Goal: Task Accomplishment & Management: Manage account settings

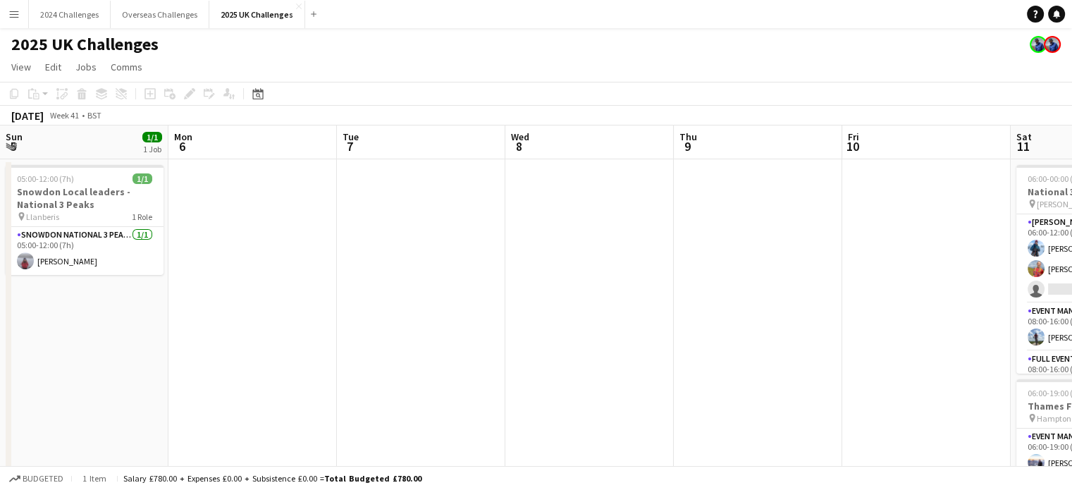
scroll to position [0, 555]
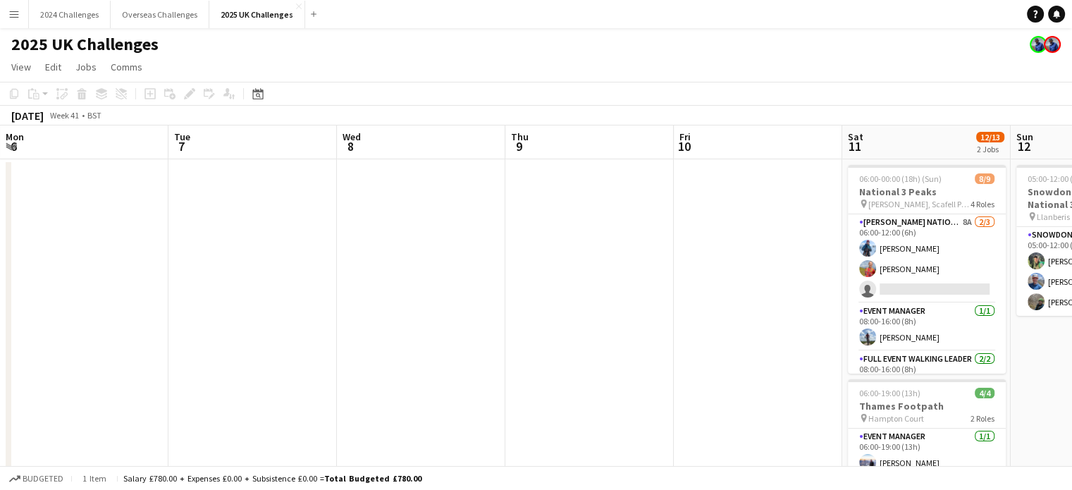
drag, startPoint x: 243, startPoint y: 263, endPoint x: 629, endPoint y: 252, distance: 386.5
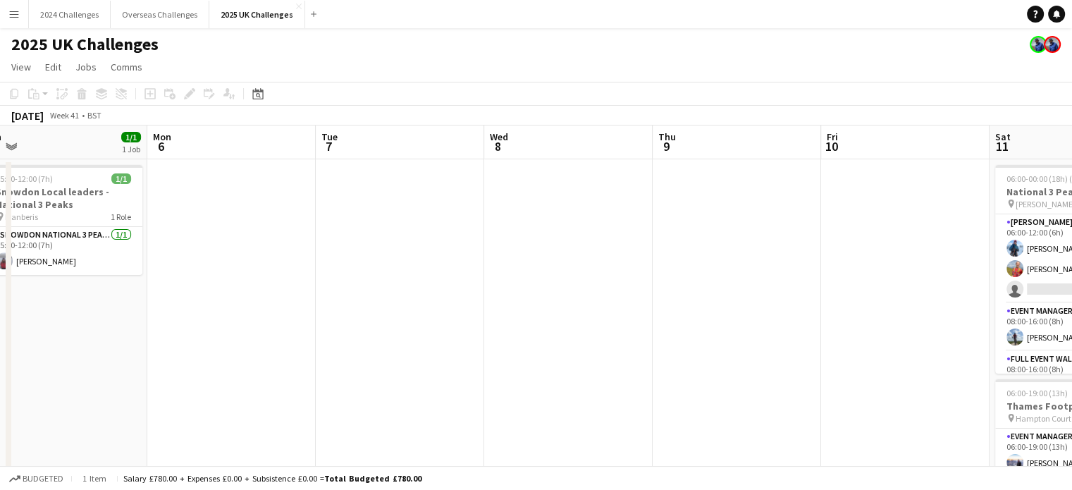
drag, startPoint x: 321, startPoint y: 217, endPoint x: 718, endPoint y: 203, distance: 397.1
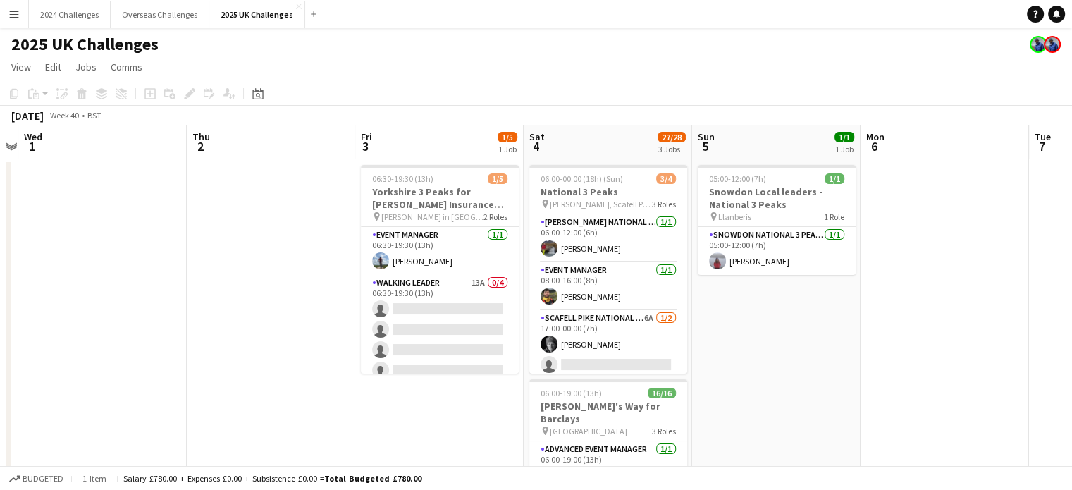
scroll to position [0, 316]
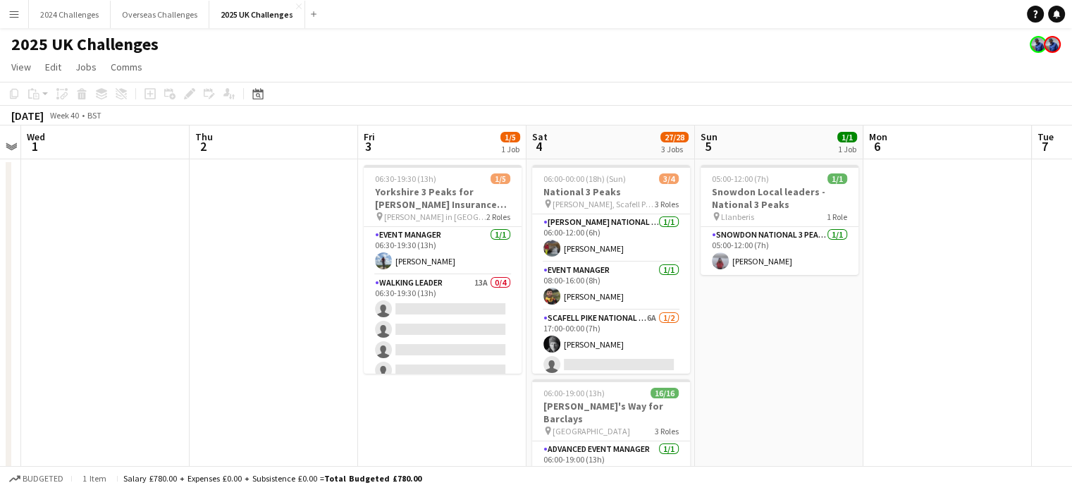
drag, startPoint x: 546, startPoint y: 319, endPoint x: 911, endPoint y: 304, distance: 365.5
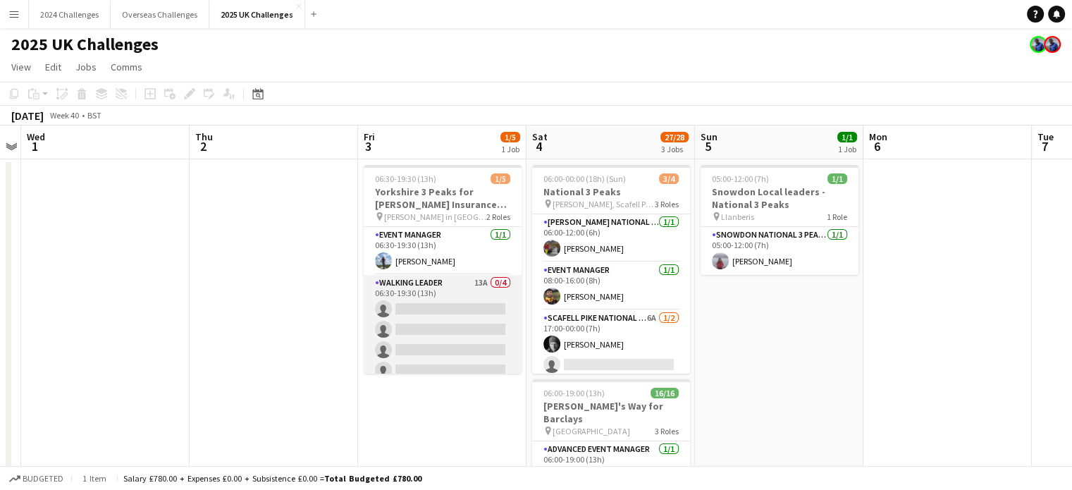
click at [416, 282] on app-card-role "Walking Leader 13A 0/4 06:30-19:30 (13h) single-neutral-actions single-neutral-…" at bounding box center [443, 329] width 158 height 109
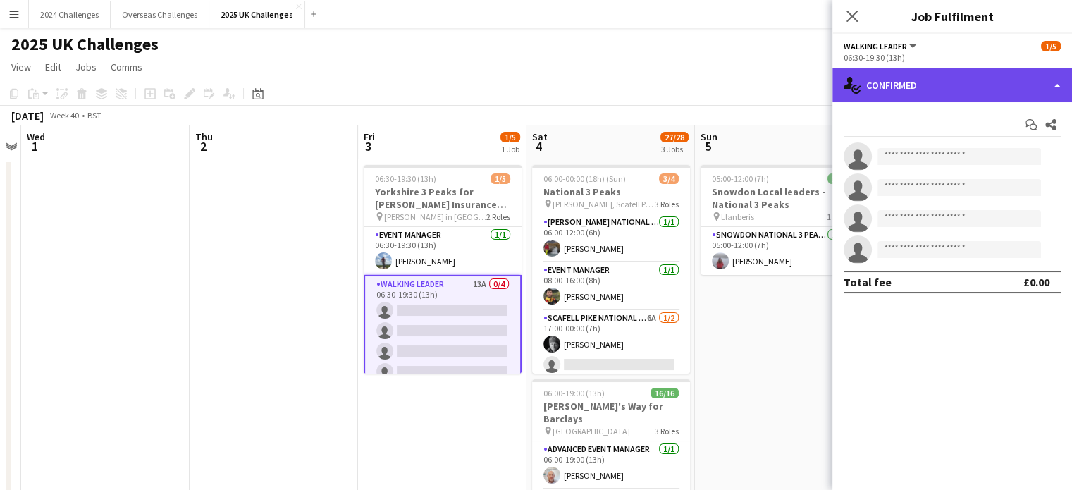
click at [953, 90] on div "single-neutral-actions-check-2 Confirmed" at bounding box center [953, 85] width 240 height 34
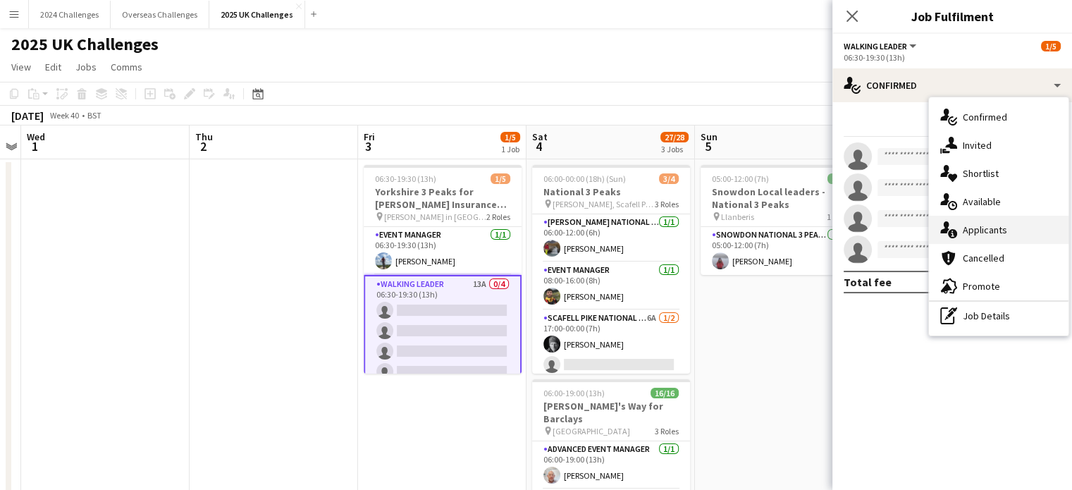
click at [990, 233] on div "single-neutral-actions-information Applicants" at bounding box center [999, 230] width 140 height 28
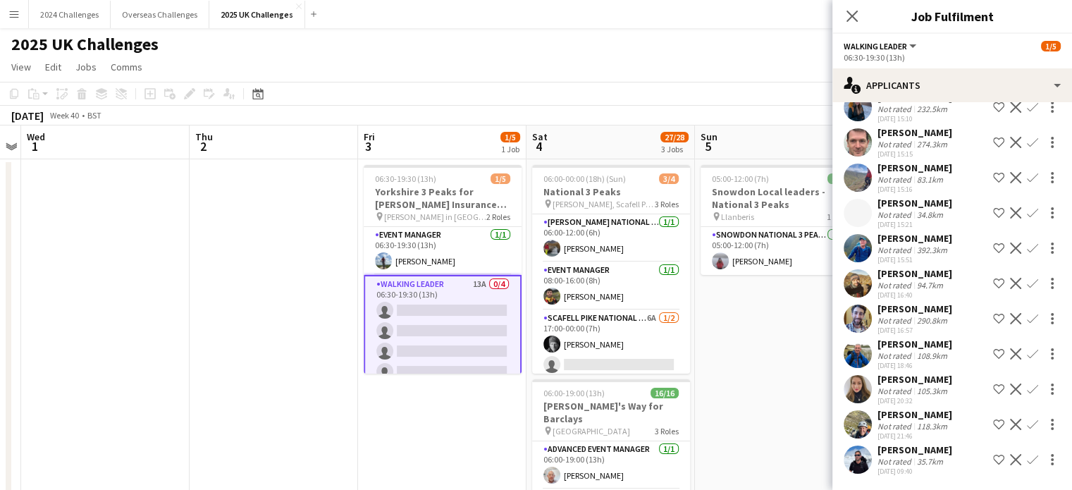
scroll to position [126, 0]
click at [492, 99] on app-toolbar "Copy Paste Paste Ctrl+V Paste with crew Ctrl+Shift+V Paste linked Job [GEOGRAPH…" at bounding box center [536, 94] width 1072 height 24
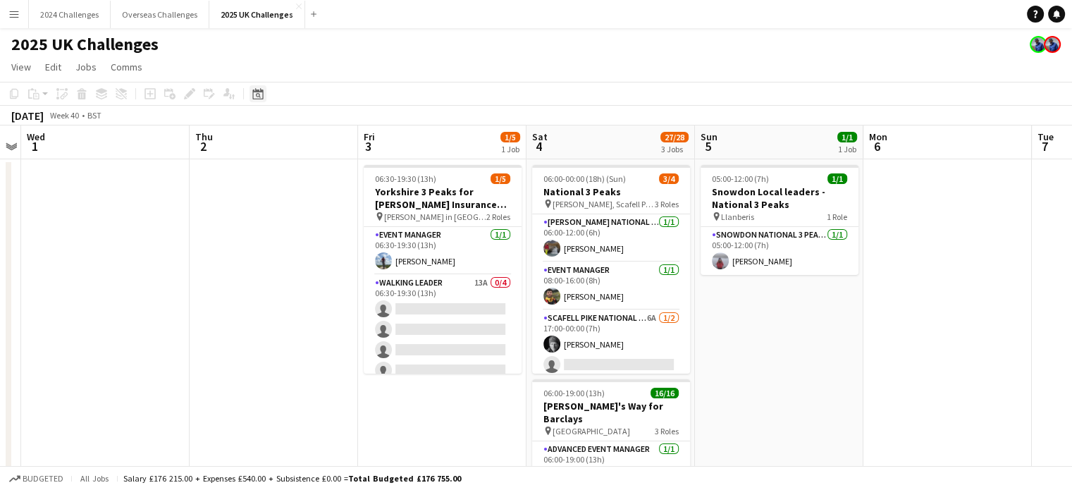
click at [258, 97] on icon "Date picker" at bounding box center [257, 93] width 11 height 11
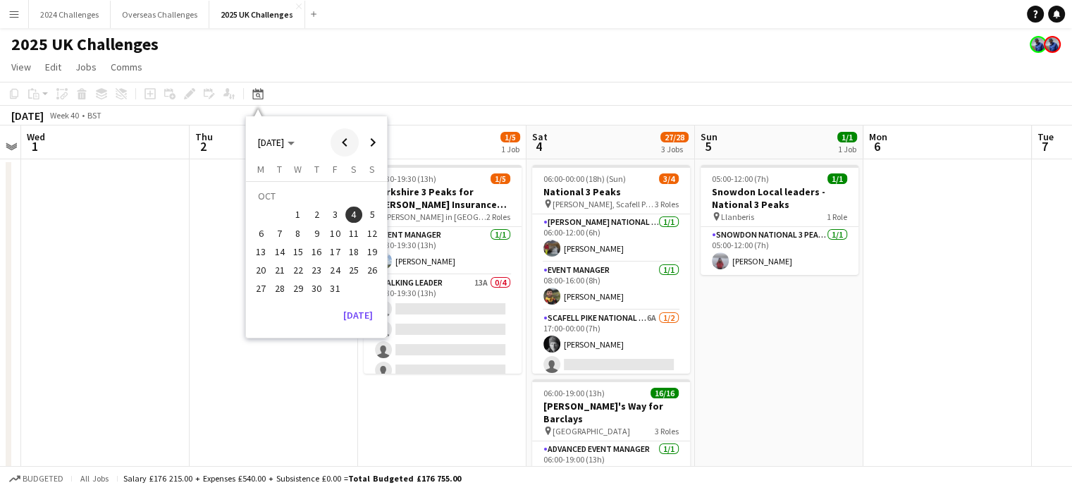
click at [347, 143] on span "Previous month" at bounding box center [345, 142] width 28 height 28
click at [335, 232] on span "12" at bounding box center [335, 233] width 17 height 17
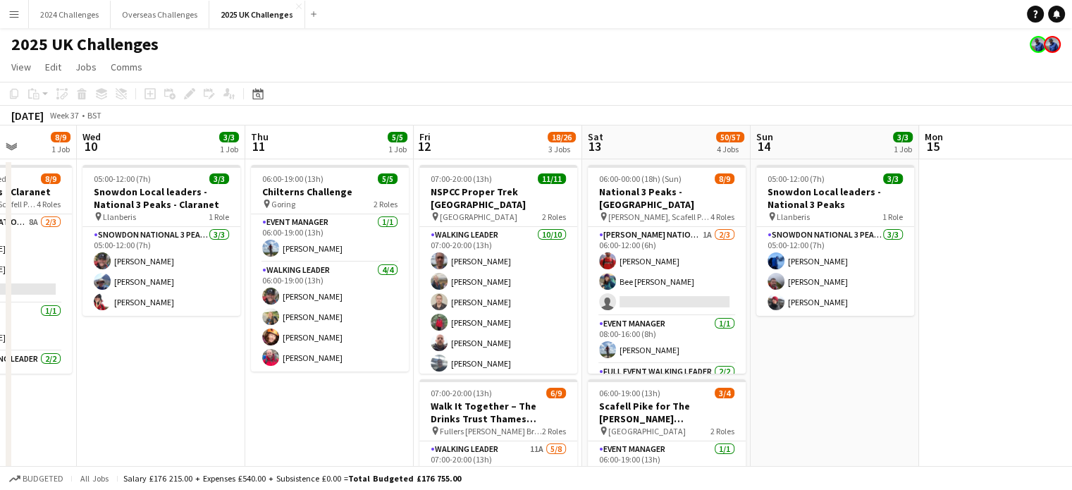
scroll to position [0, 443]
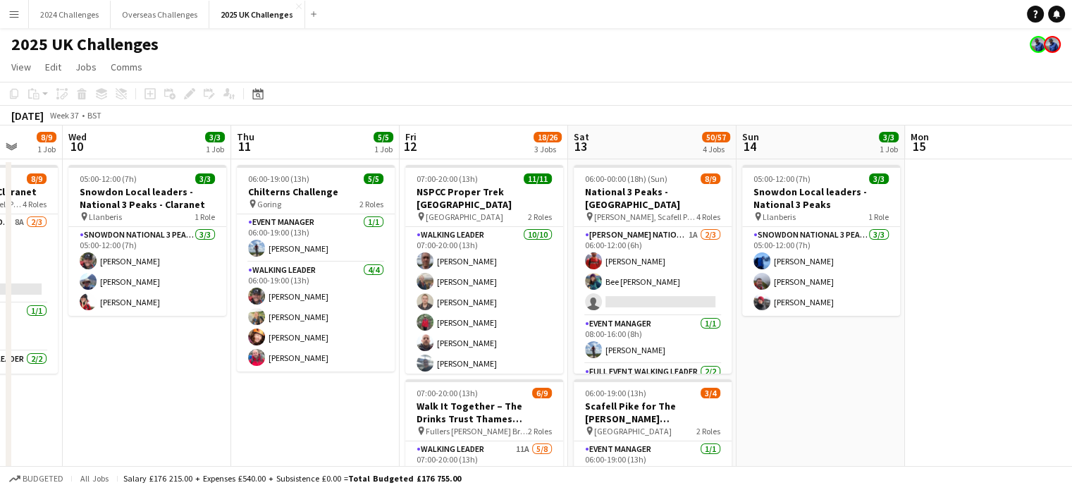
drag, startPoint x: 155, startPoint y: 383, endPoint x: 197, endPoint y: 393, distance: 43.6
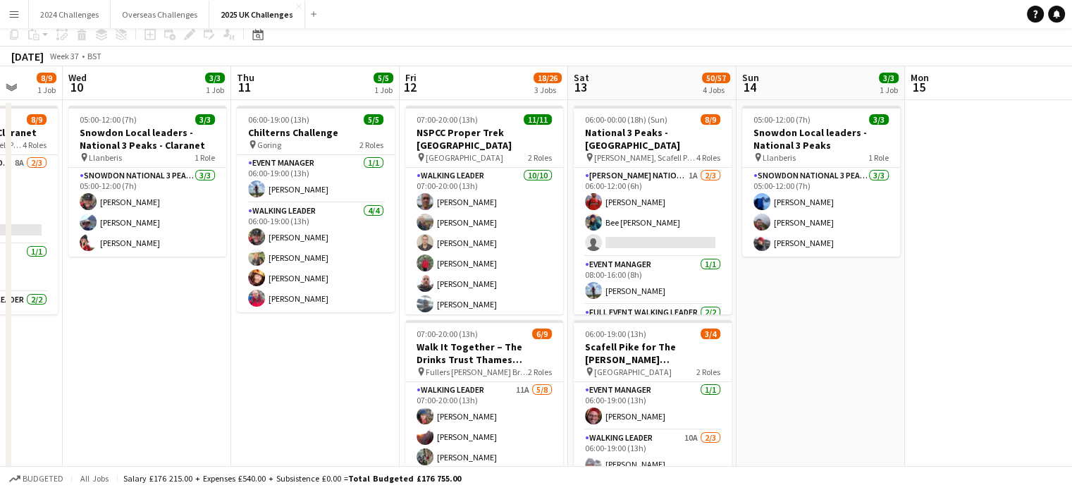
scroll to position [0, 0]
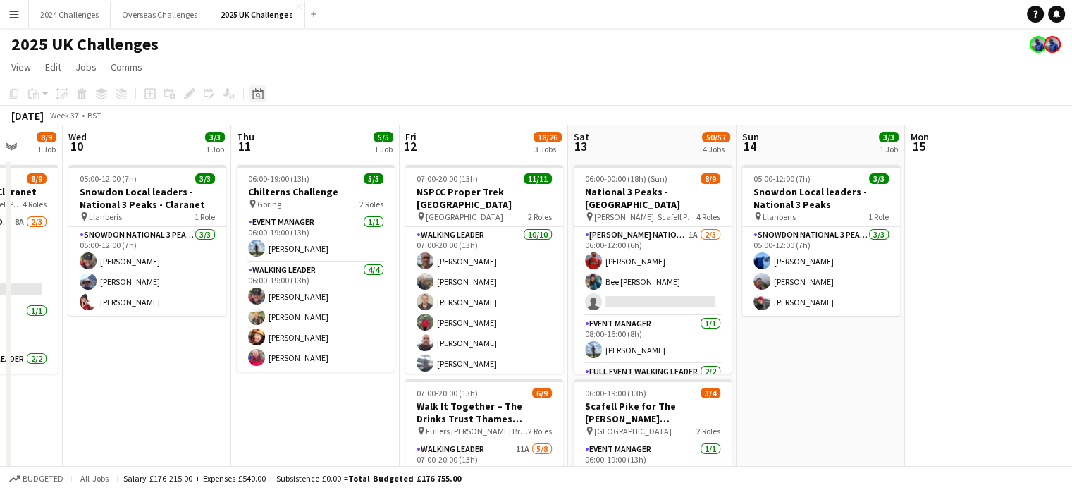
click at [258, 93] on icon at bounding box center [258, 95] width 5 height 5
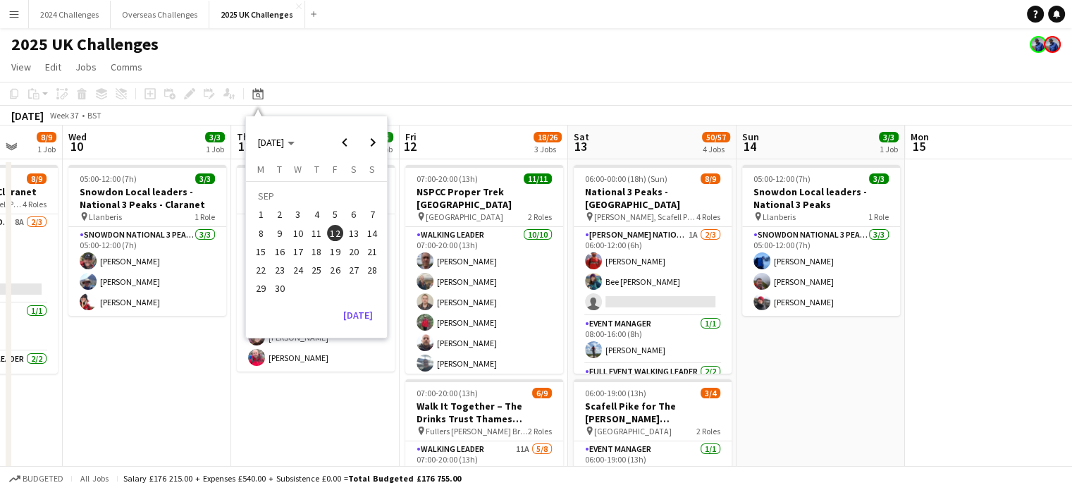
click at [434, 90] on app-toolbar "Copy Paste Paste Ctrl+V Paste with crew Ctrl+Shift+V Paste linked Job [GEOGRAPH…" at bounding box center [536, 94] width 1072 height 24
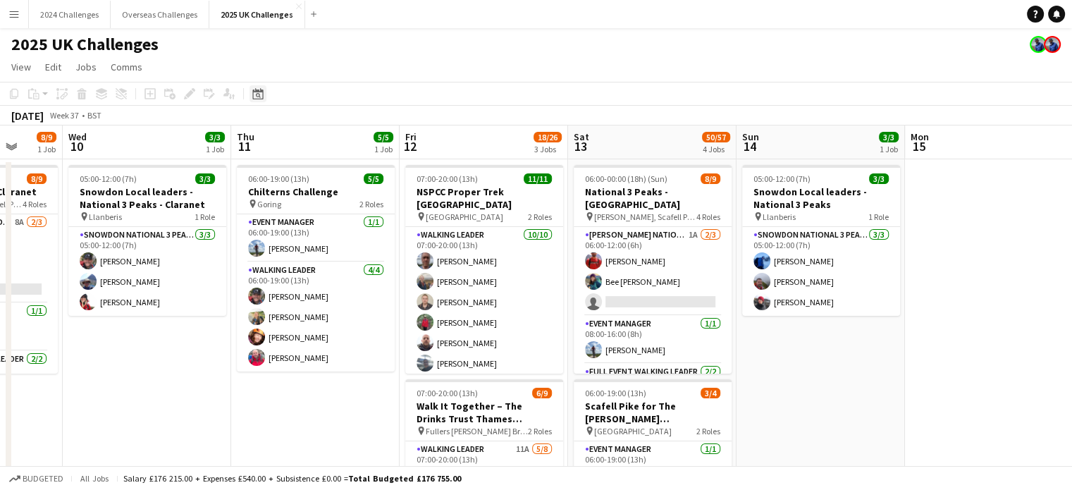
click at [254, 95] on icon "Date picker" at bounding box center [257, 93] width 11 height 11
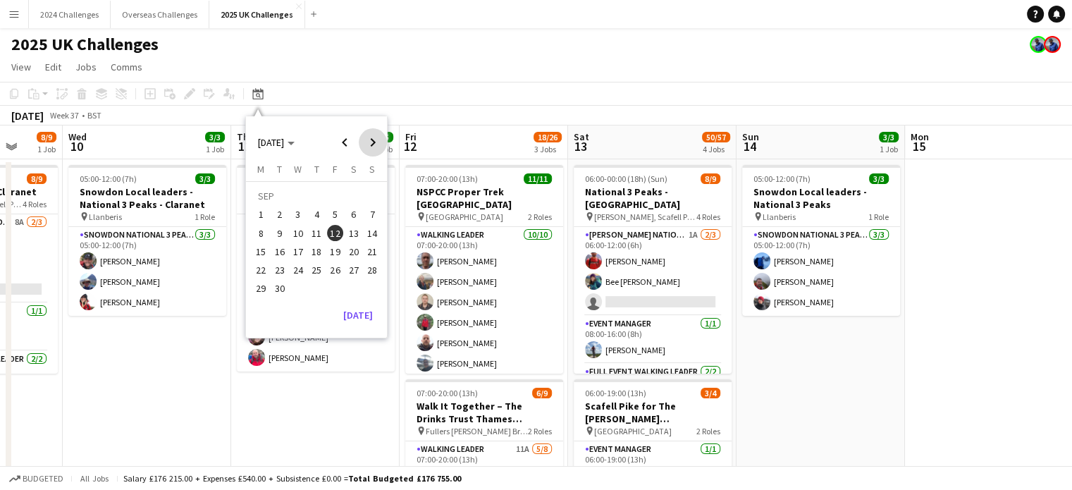
click at [366, 144] on span "Next month" at bounding box center [373, 142] width 28 height 28
click at [337, 215] on span "3" at bounding box center [335, 215] width 17 height 17
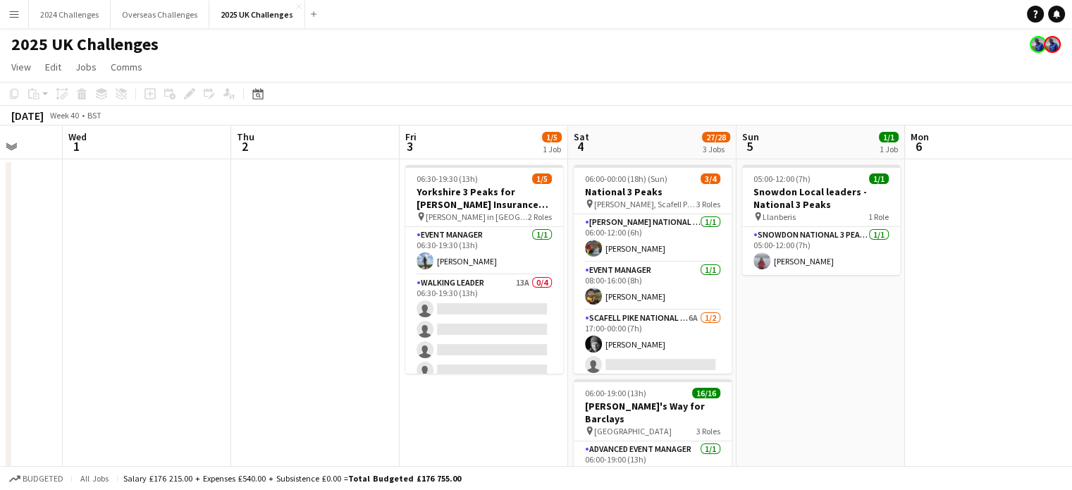
scroll to position [0, 485]
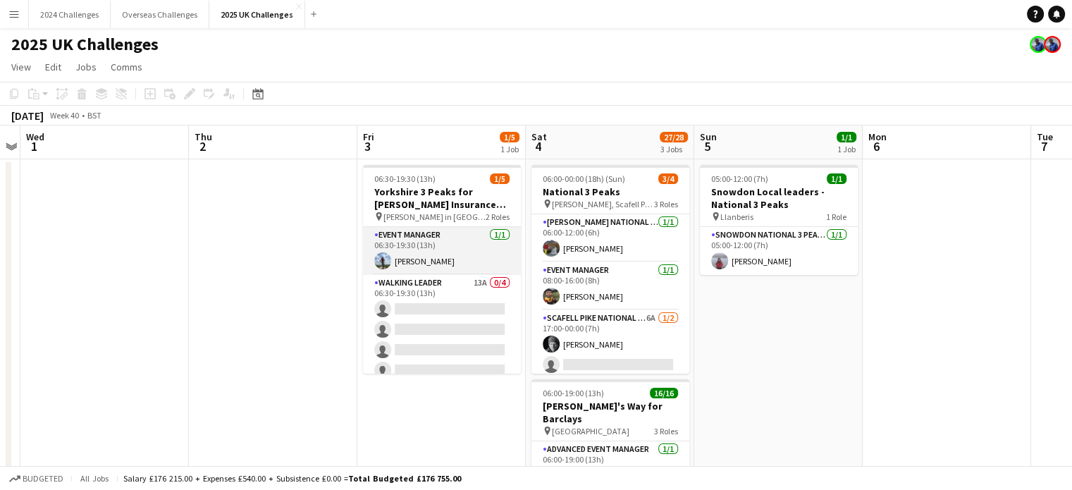
click at [413, 272] on app-card-role "Event Manager [DATE] 06:30-19:30 (13h) [PERSON_NAME]" at bounding box center [442, 251] width 158 height 48
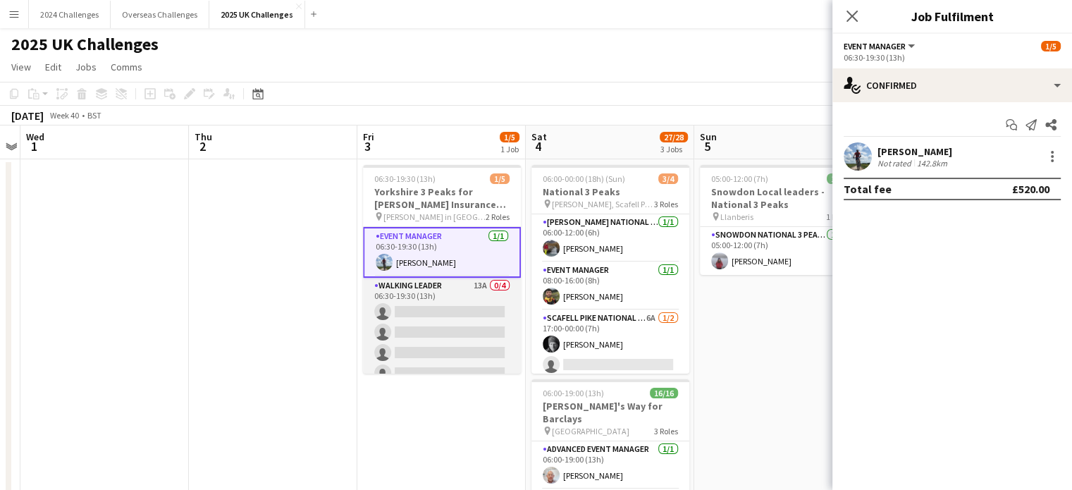
click at [413, 287] on app-card-role "Walking Leader 13A 0/4 06:30-19:30 (13h) single-neutral-actions single-neutral-…" at bounding box center [442, 332] width 158 height 109
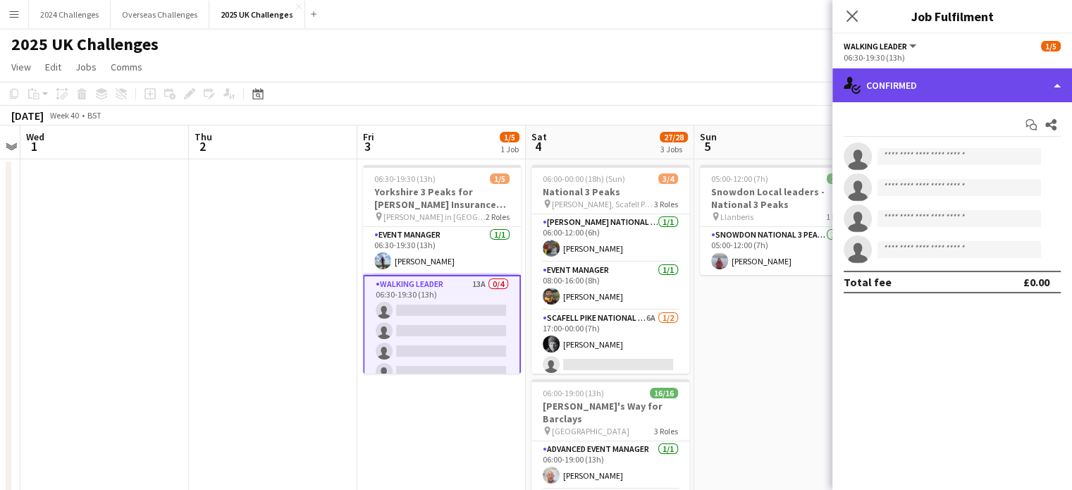
click at [981, 81] on div "single-neutral-actions-check-2 Confirmed" at bounding box center [953, 85] width 240 height 34
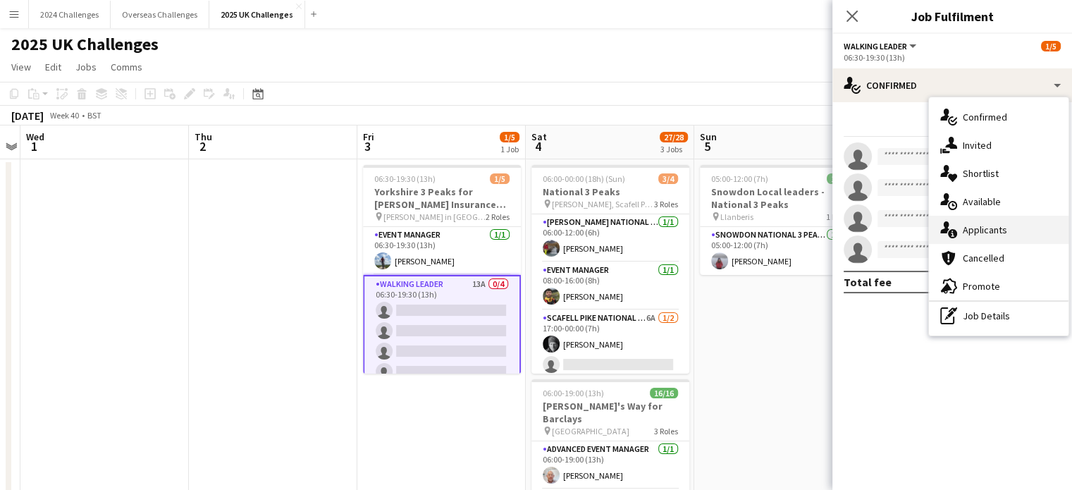
click at [993, 231] on div "single-neutral-actions-information Applicants" at bounding box center [999, 230] width 140 height 28
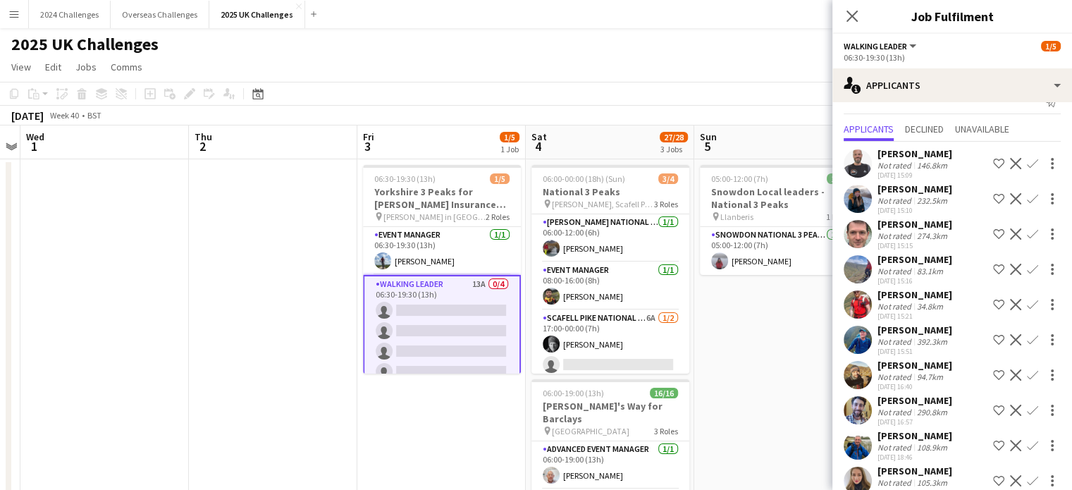
scroll to position [0, 0]
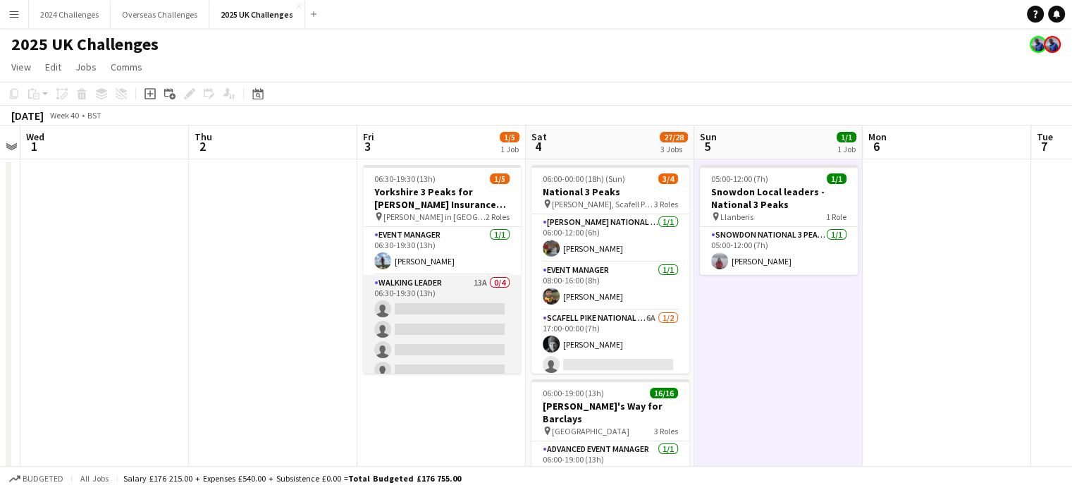
click at [405, 281] on app-card-role "Walking Leader 13A 0/4 06:30-19:30 (13h) single-neutral-actions single-neutral-…" at bounding box center [442, 329] width 158 height 109
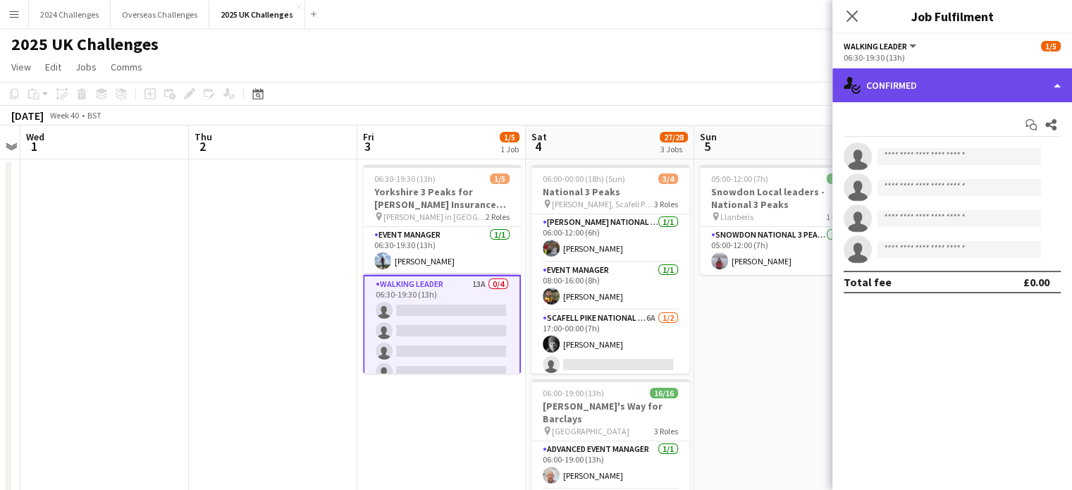
click at [948, 87] on div "single-neutral-actions-check-2 Confirmed" at bounding box center [953, 85] width 240 height 34
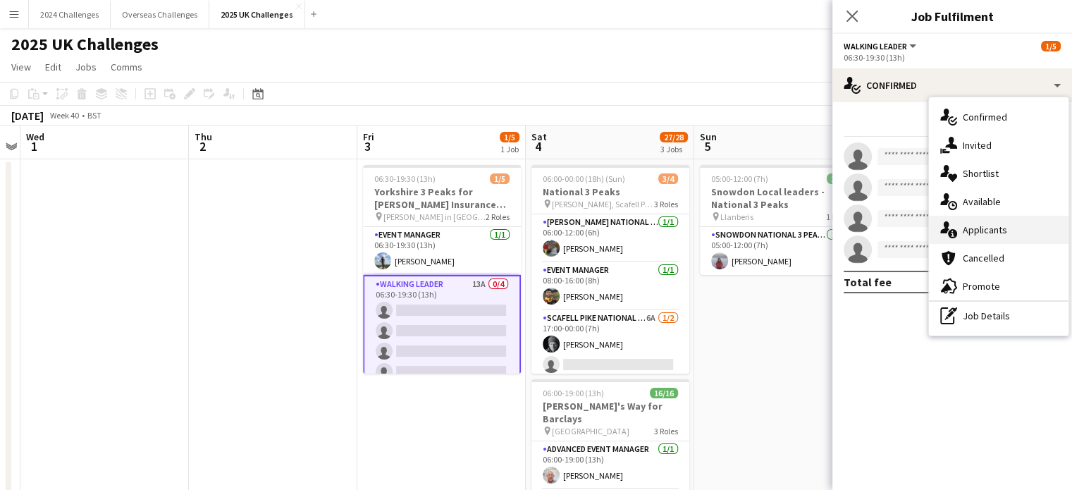
click at [995, 228] on div "single-neutral-actions-information Applicants" at bounding box center [999, 230] width 140 height 28
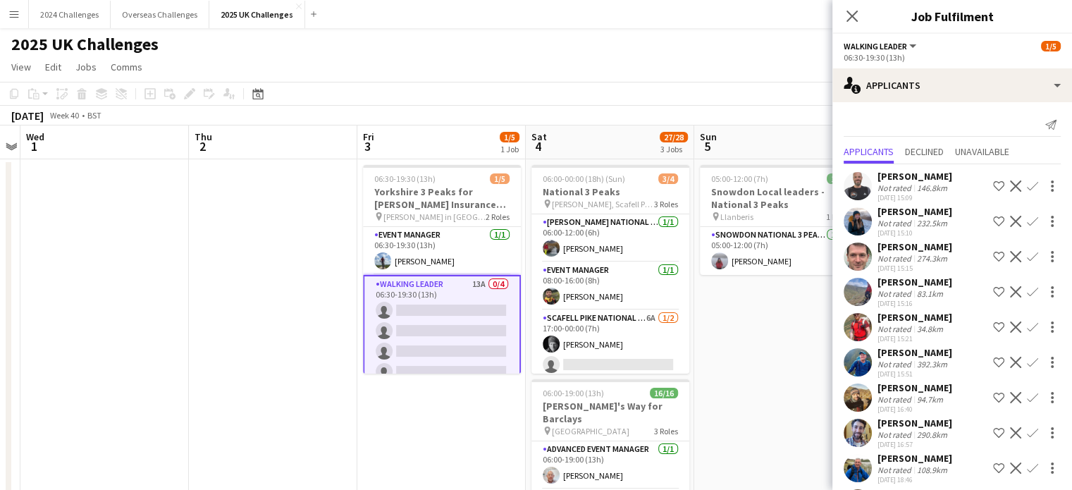
click at [919, 215] on div "[PERSON_NAME]" at bounding box center [915, 211] width 75 height 13
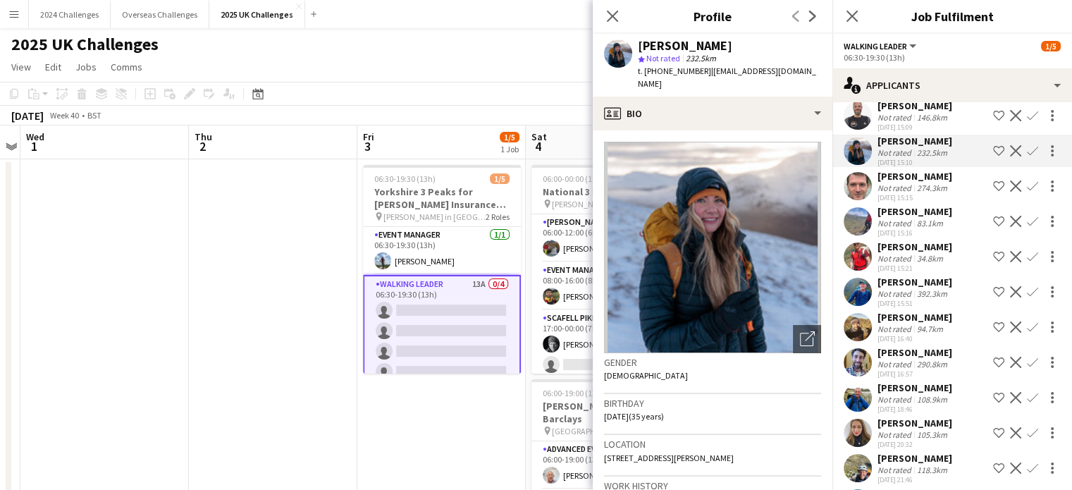
scroll to position [126, 0]
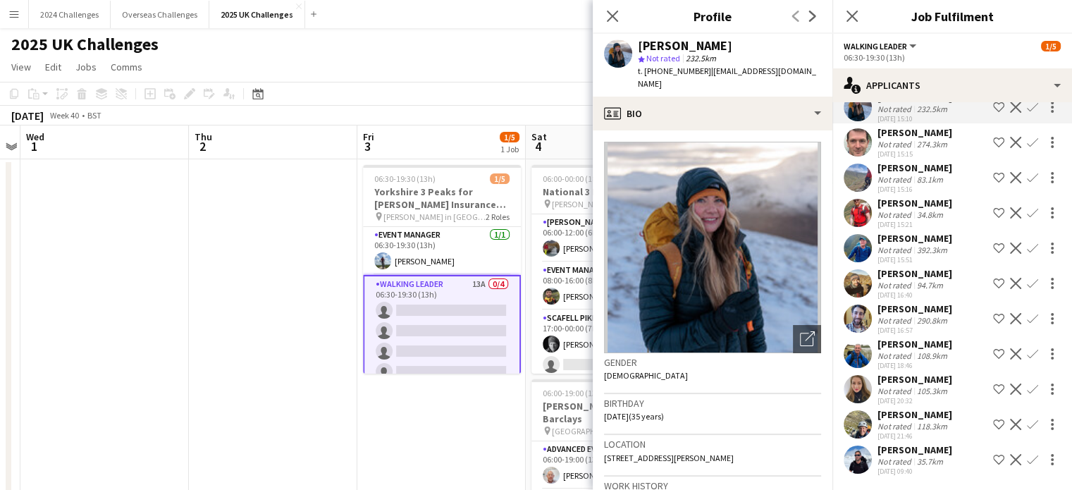
click at [914, 387] on div "105.3km" at bounding box center [932, 391] width 36 height 11
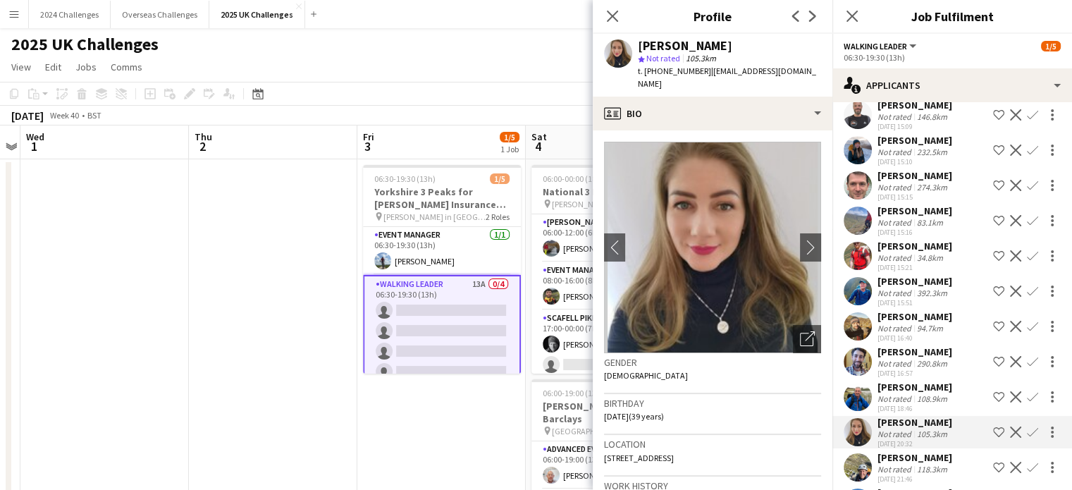
scroll to position [0, 0]
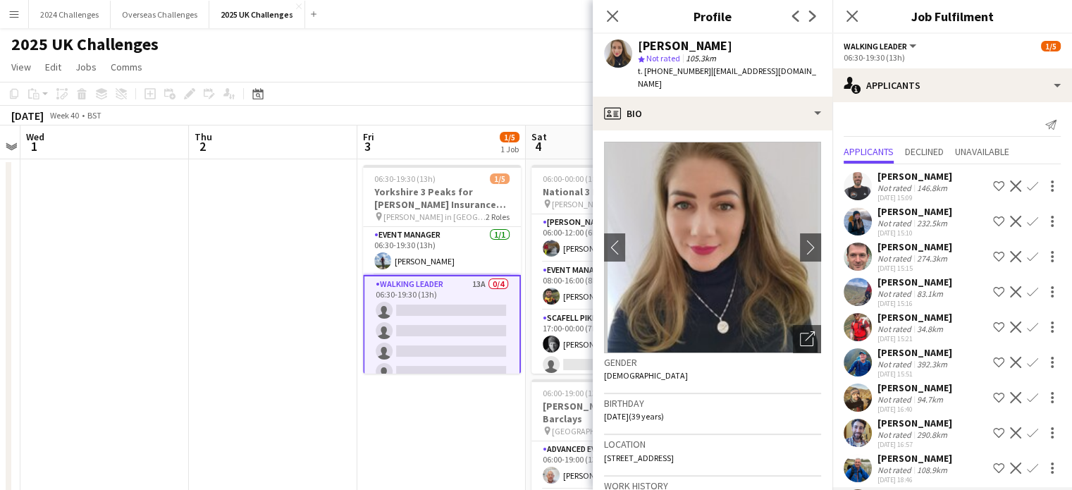
click at [919, 179] on div "[PERSON_NAME]" at bounding box center [915, 176] width 75 height 13
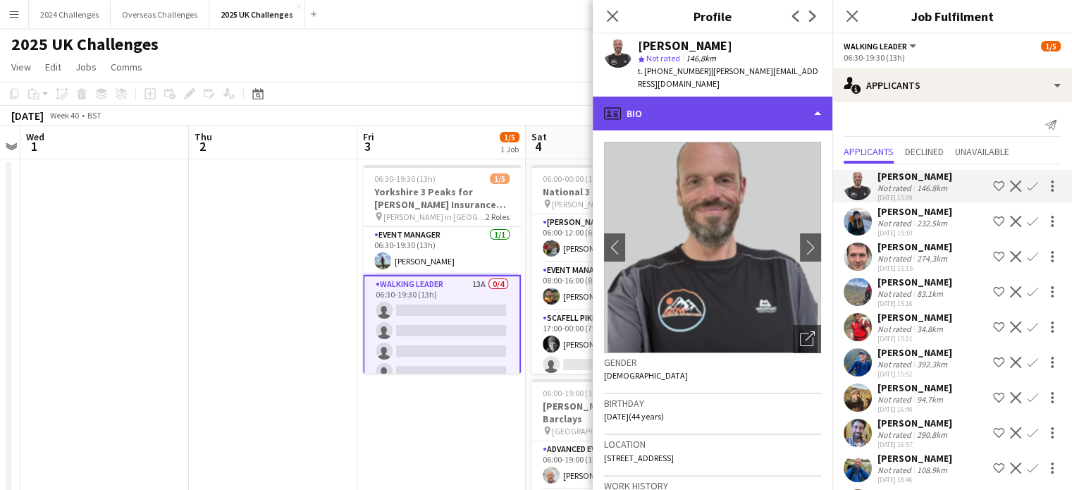
click at [806, 106] on div "profile Bio" at bounding box center [713, 114] width 240 height 34
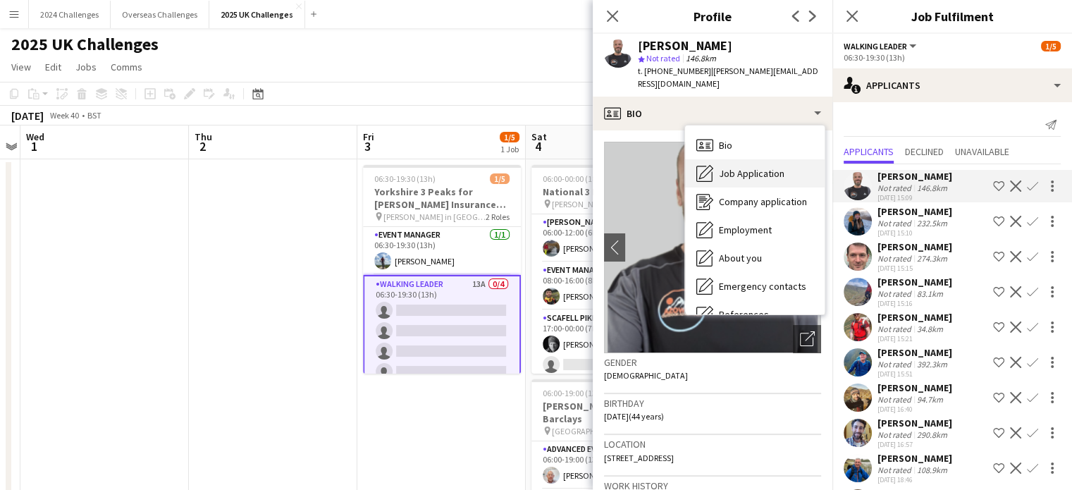
click at [771, 170] on span "Job Application" at bounding box center [752, 173] width 66 height 13
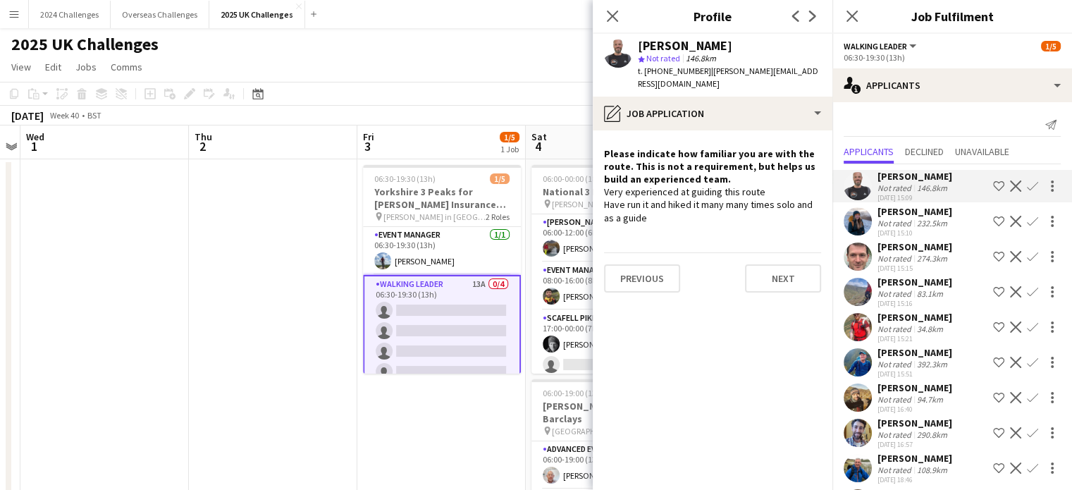
click at [899, 250] on div "[PERSON_NAME]" at bounding box center [915, 246] width 75 height 13
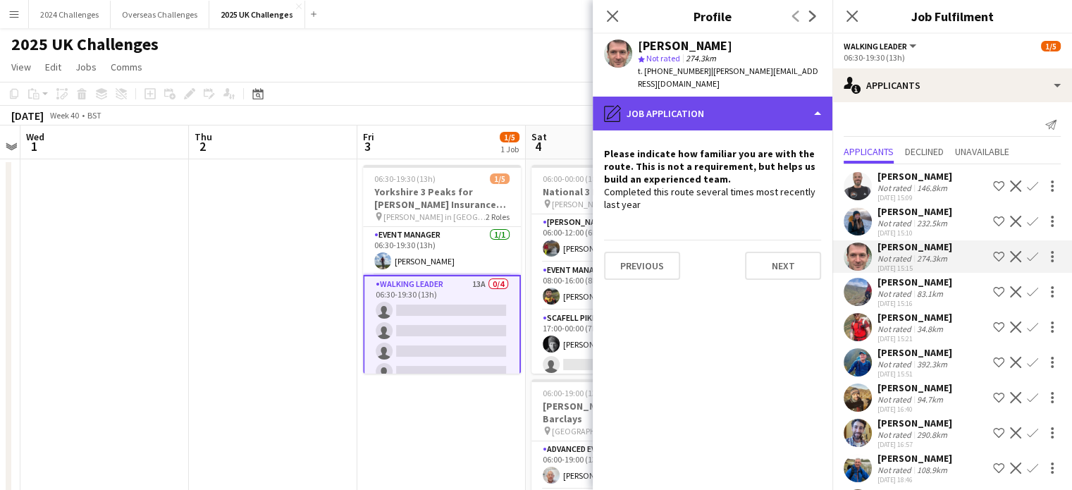
click at [815, 109] on div "pencil4 Job Application" at bounding box center [713, 114] width 240 height 34
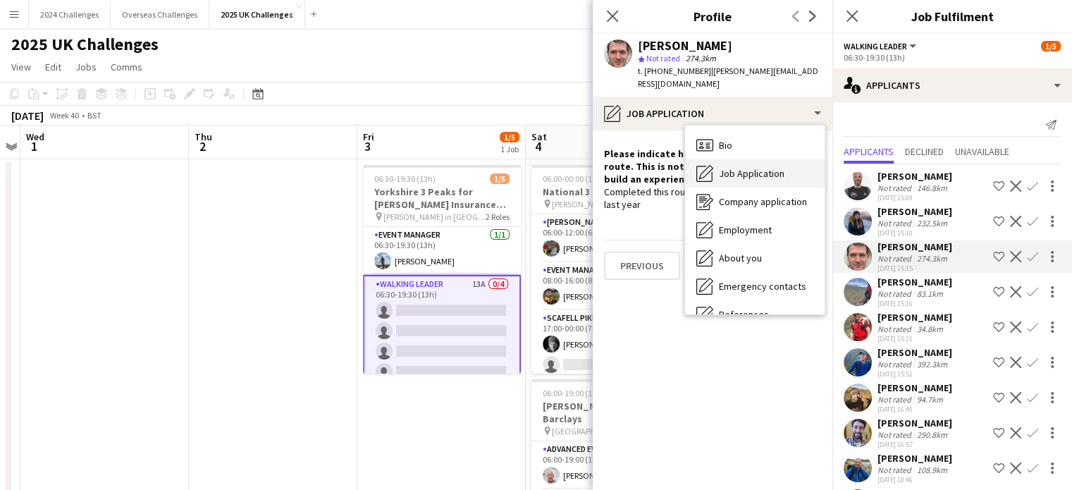
click at [762, 167] on span "Job Application" at bounding box center [752, 173] width 66 height 13
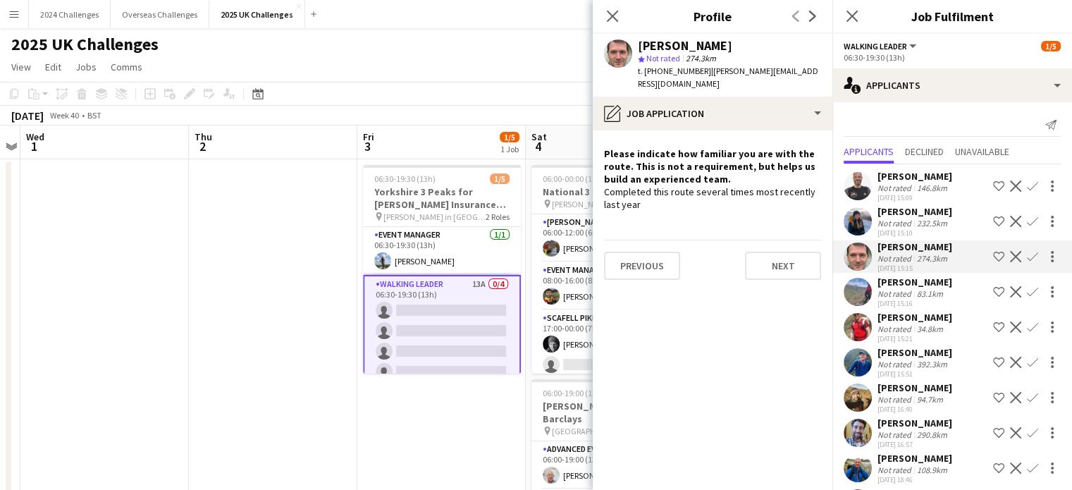
click at [936, 286] on div "[PERSON_NAME]" at bounding box center [915, 282] width 75 height 13
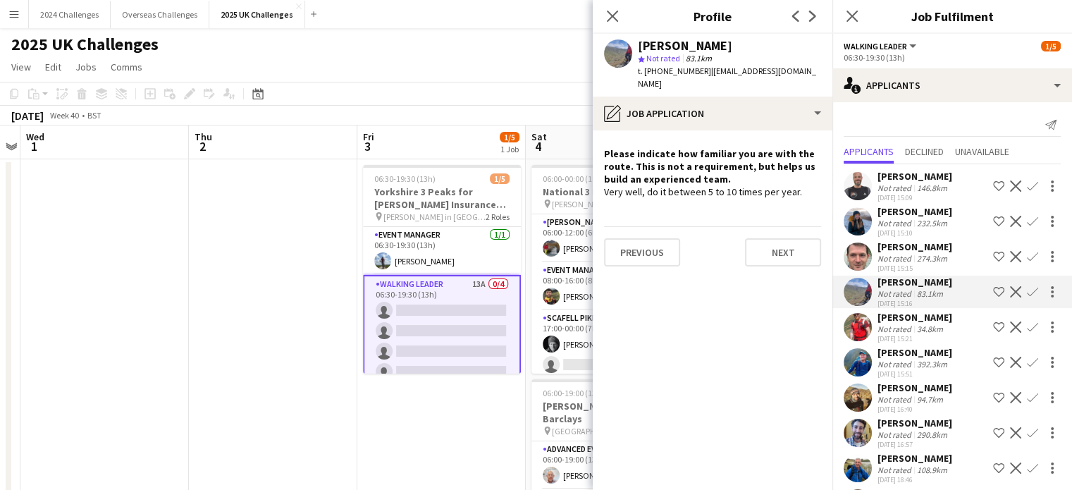
click at [920, 319] on div "[PERSON_NAME]" at bounding box center [915, 317] width 75 height 13
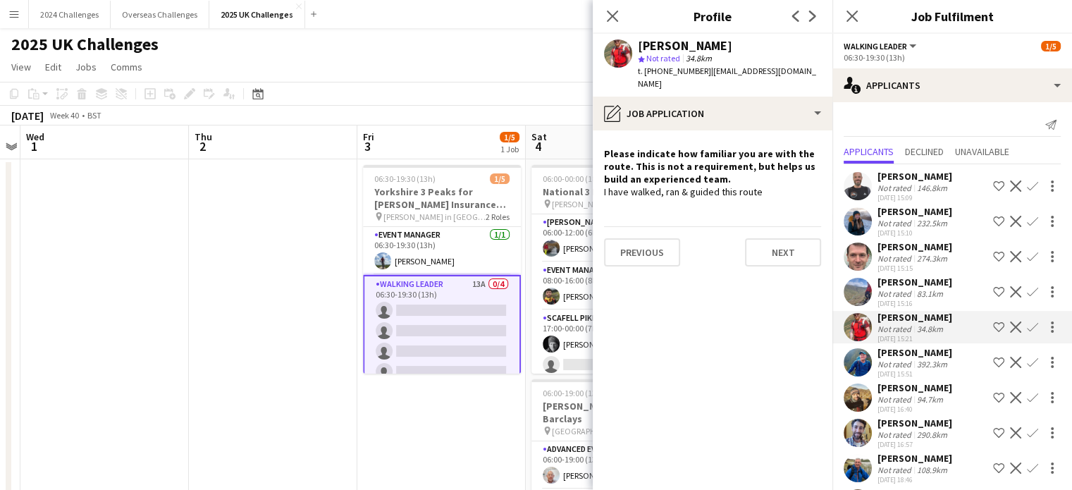
scroll to position [70, 0]
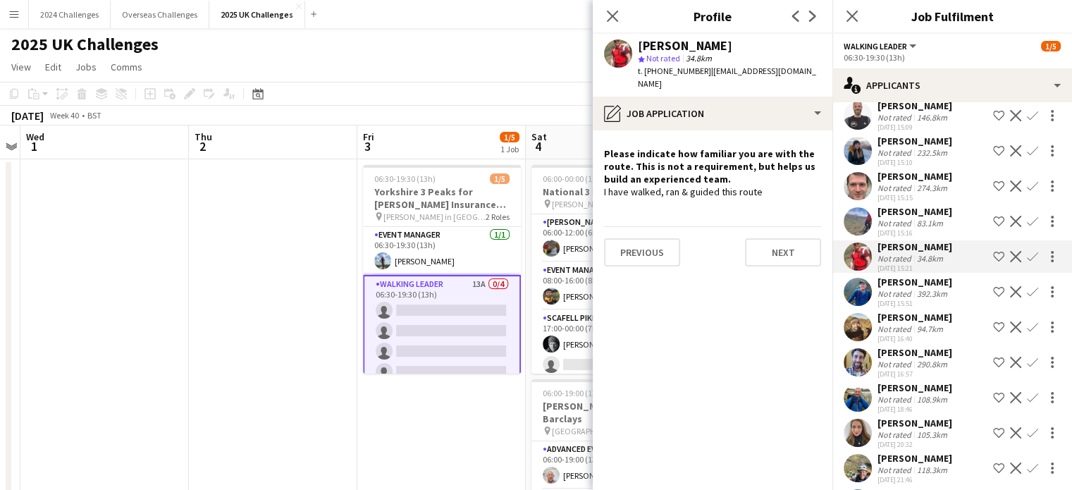
click at [905, 284] on div "[PERSON_NAME]" at bounding box center [915, 282] width 75 height 13
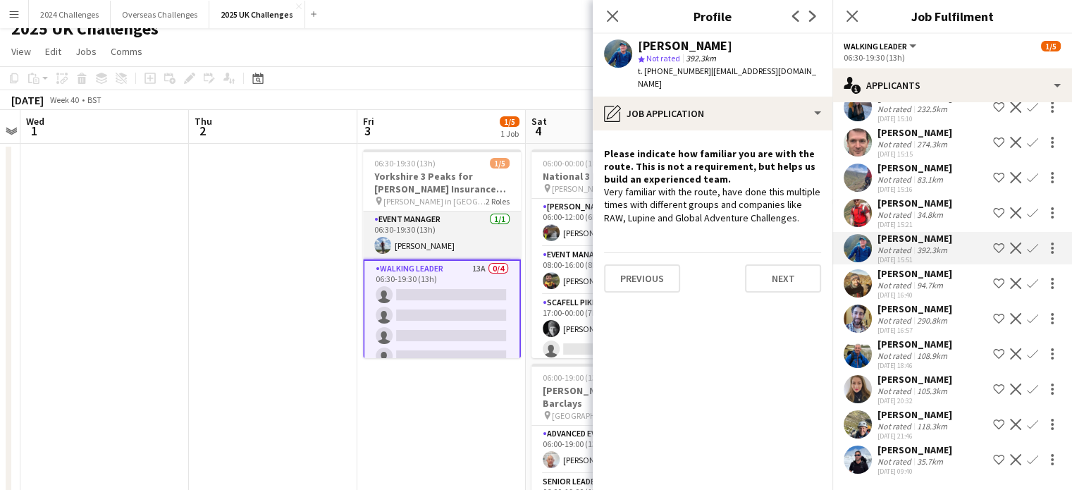
scroll to position [0, 0]
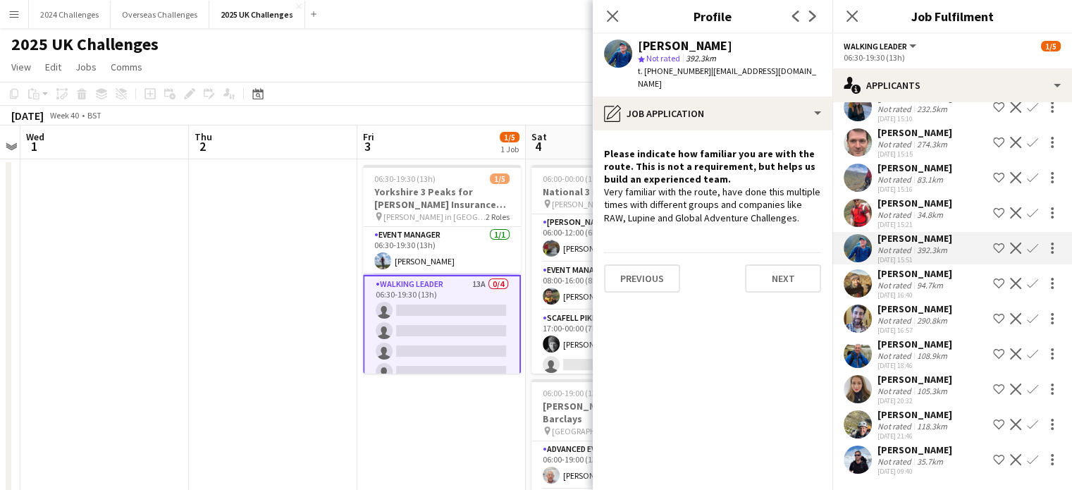
click at [1027, 349] on app-icon "Confirm" at bounding box center [1032, 353] width 11 height 11
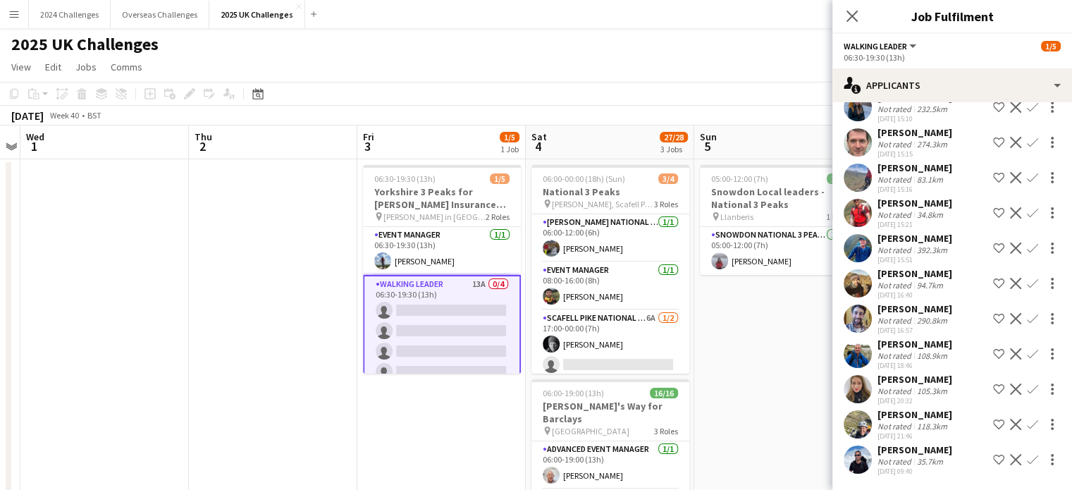
click at [1027, 348] on app-icon "Confirm" at bounding box center [1032, 353] width 11 height 11
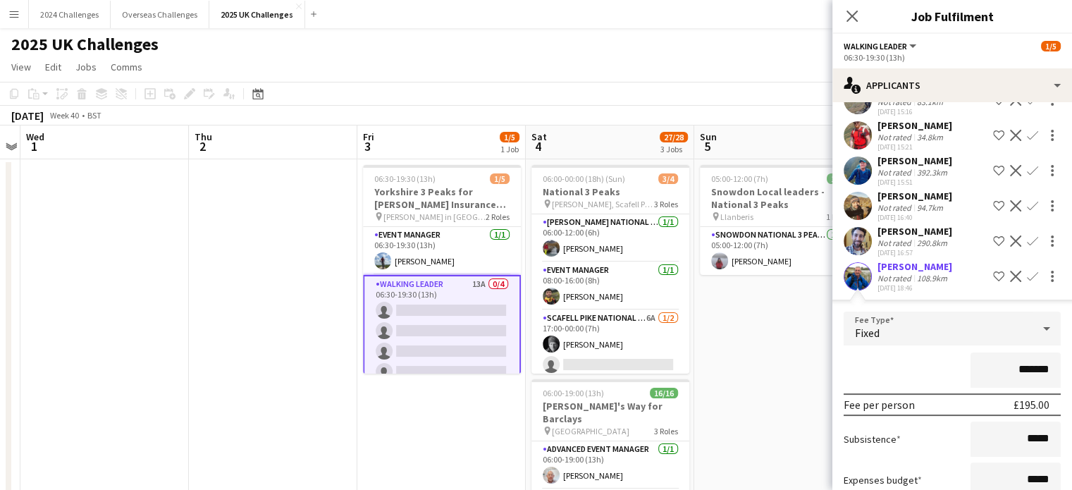
scroll to position [404, 0]
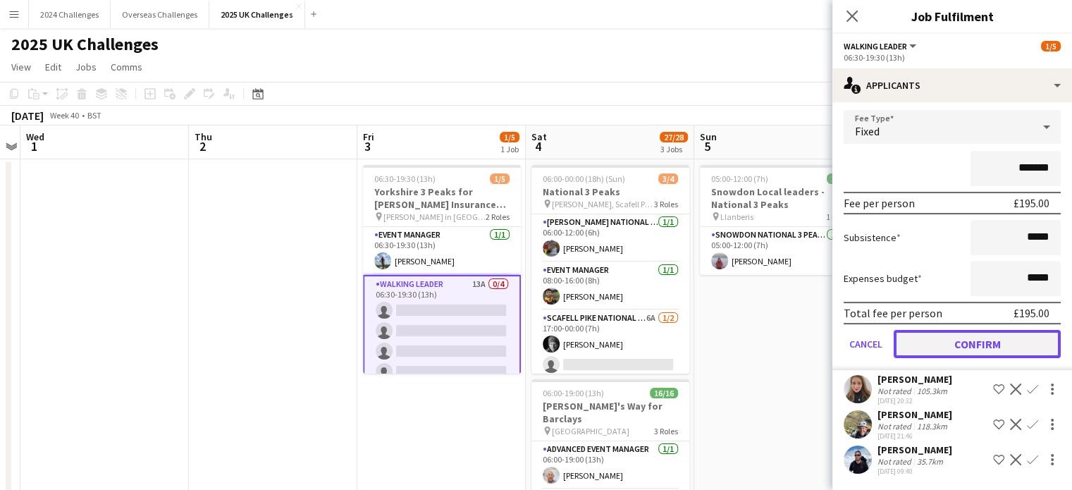
click at [956, 348] on button "Confirm" at bounding box center [977, 344] width 167 height 28
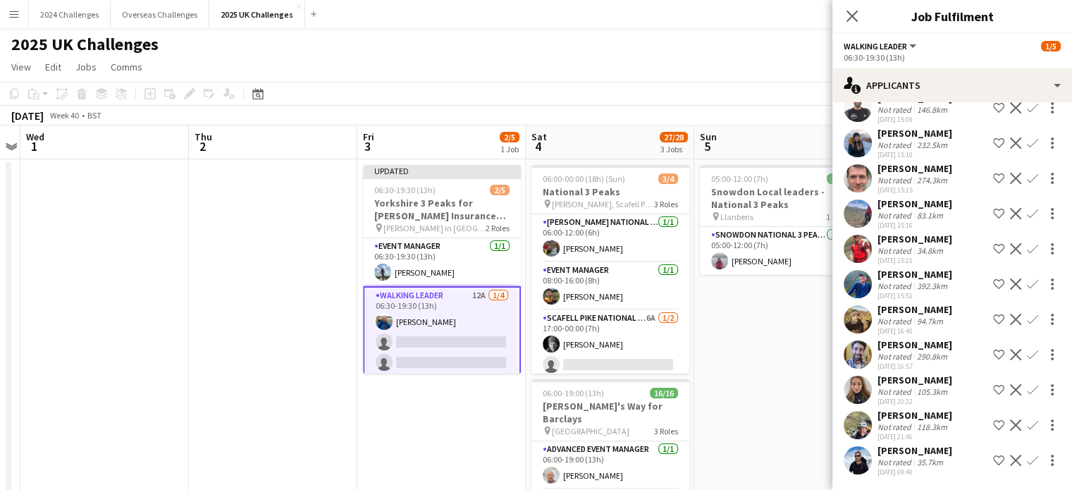
scroll to position [0, 0]
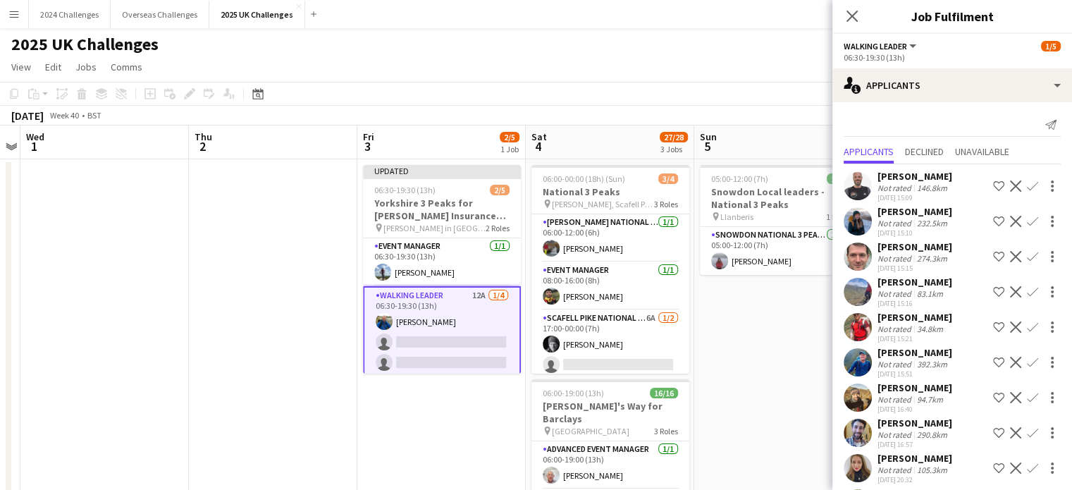
click at [926, 222] on div "232.5km" at bounding box center [932, 223] width 36 height 11
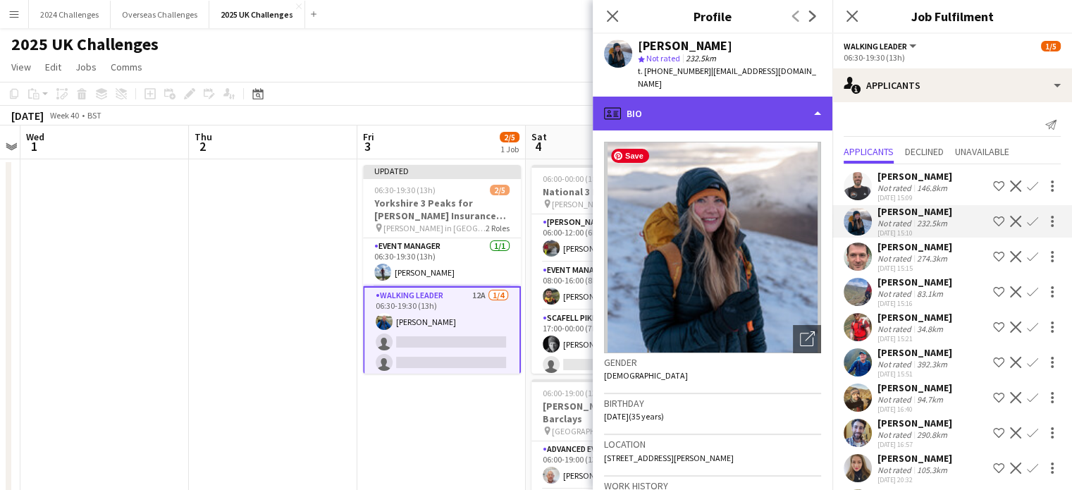
click at [771, 98] on div "profile Bio" at bounding box center [713, 114] width 240 height 34
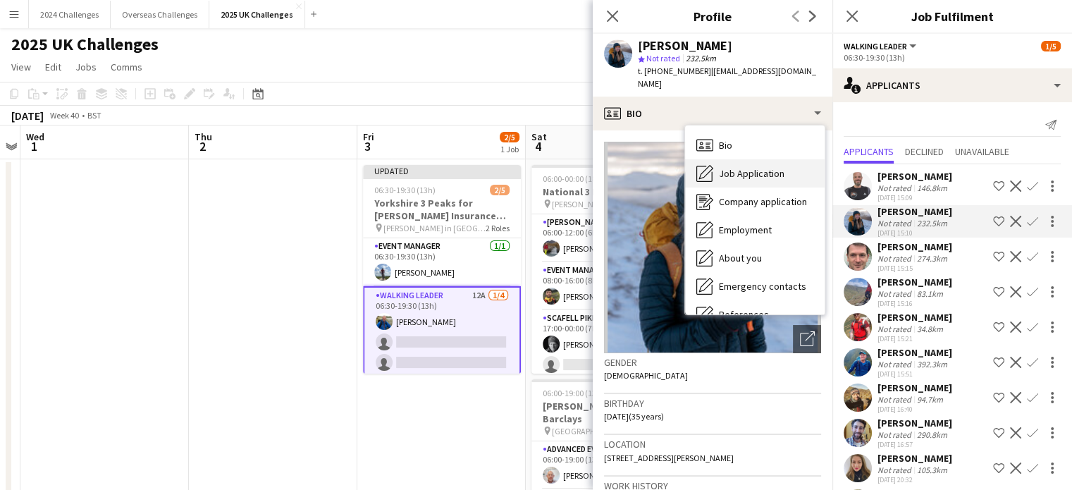
click at [764, 167] on span "Job Application" at bounding box center [752, 173] width 66 height 13
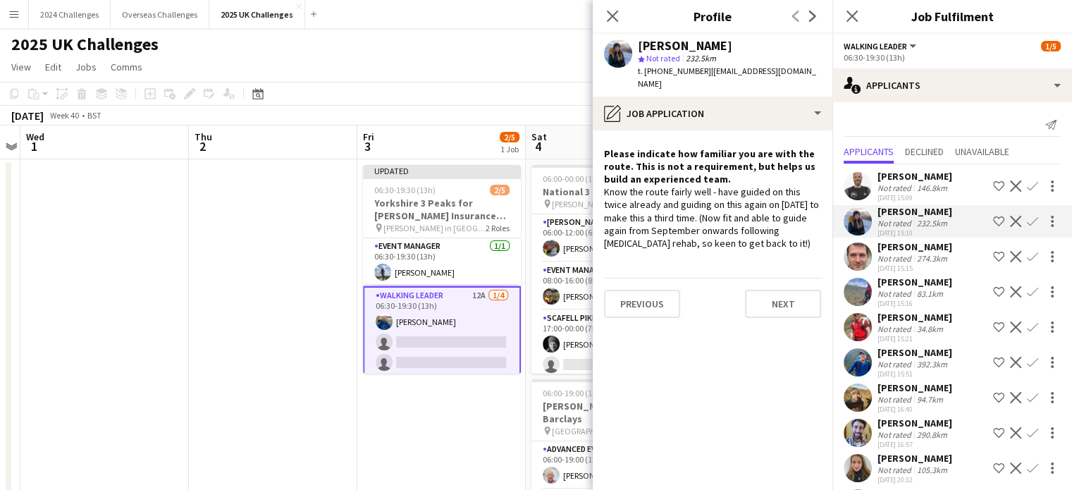
click at [1027, 219] on app-icon "Confirm" at bounding box center [1032, 221] width 11 height 11
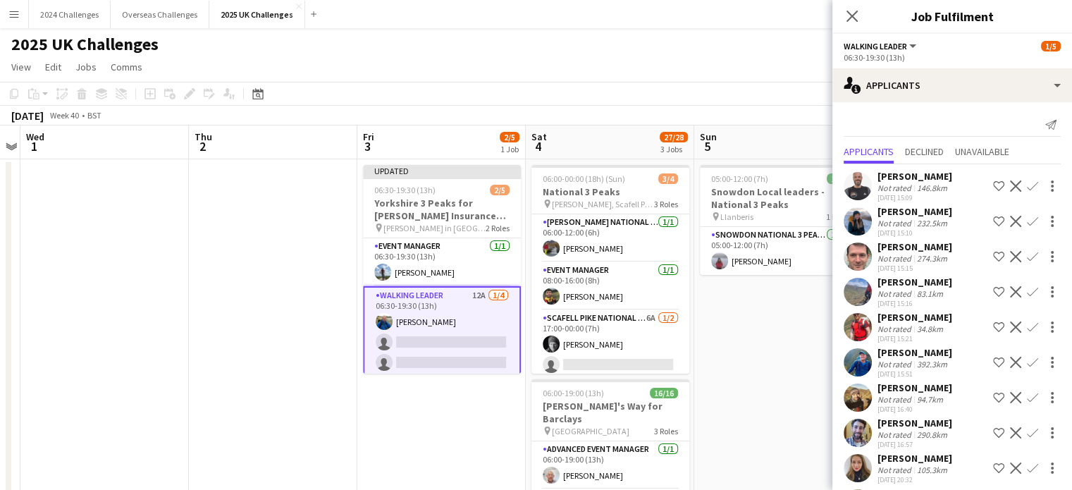
click at [1027, 222] on app-icon "Confirm" at bounding box center [1032, 221] width 11 height 11
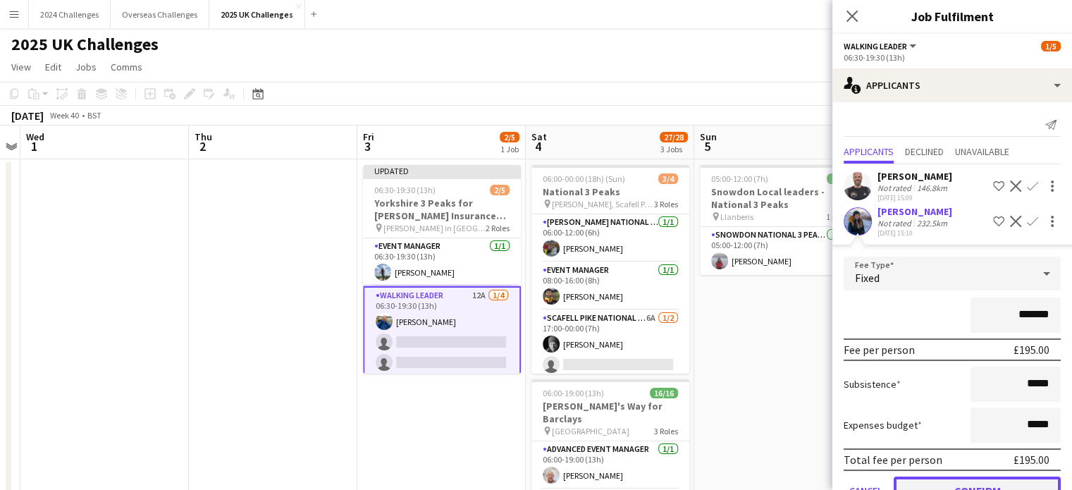
click at [995, 478] on button "Confirm" at bounding box center [977, 491] width 167 height 28
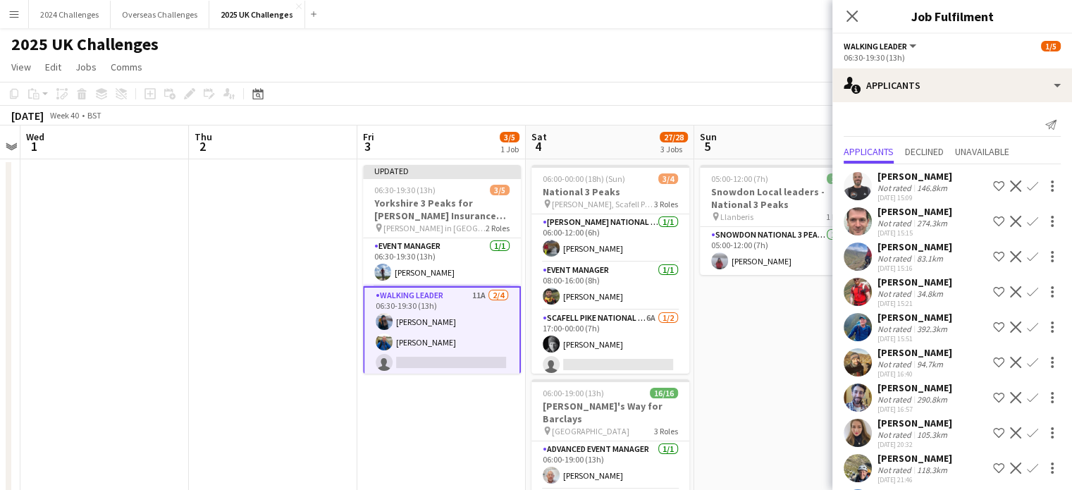
scroll to position [43, 0]
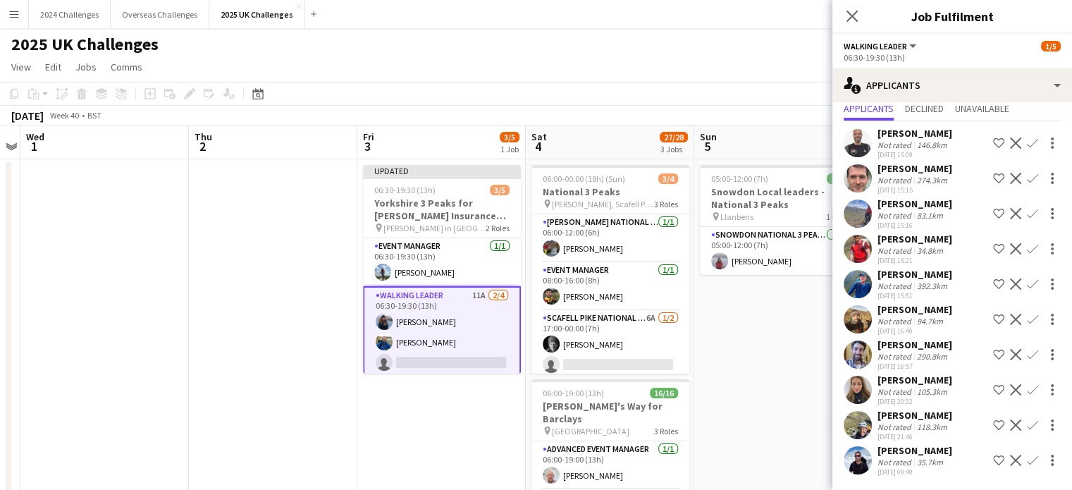
click at [909, 372] on div "[PERSON_NAME] Not rated 146.8km [DATE] 15:09 Shortlist crew Decline Confirm [PE…" at bounding box center [953, 300] width 240 height 358
click at [922, 384] on div "[PERSON_NAME] Not rated 105.3km [DATE] 20:32" at bounding box center [915, 390] width 75 height 32
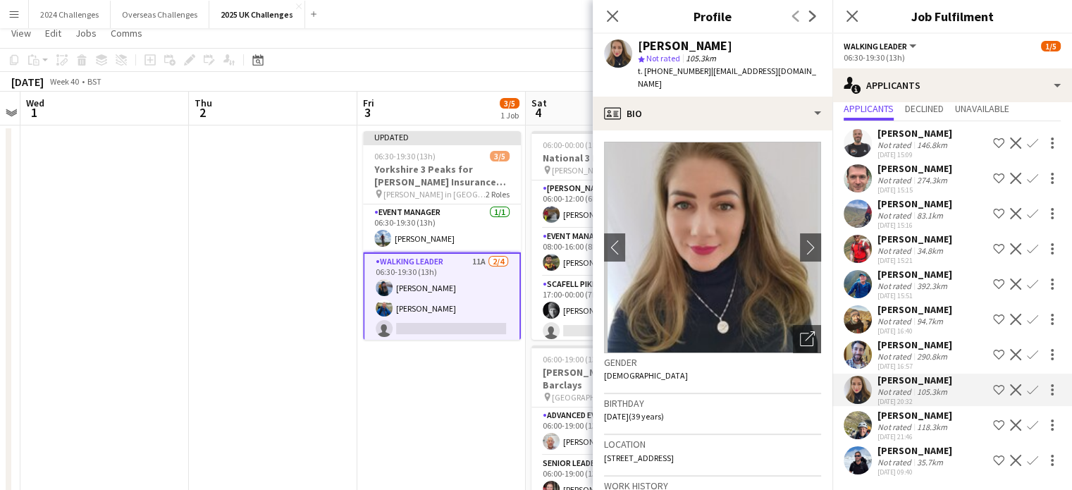
scroll to position [0, 0]
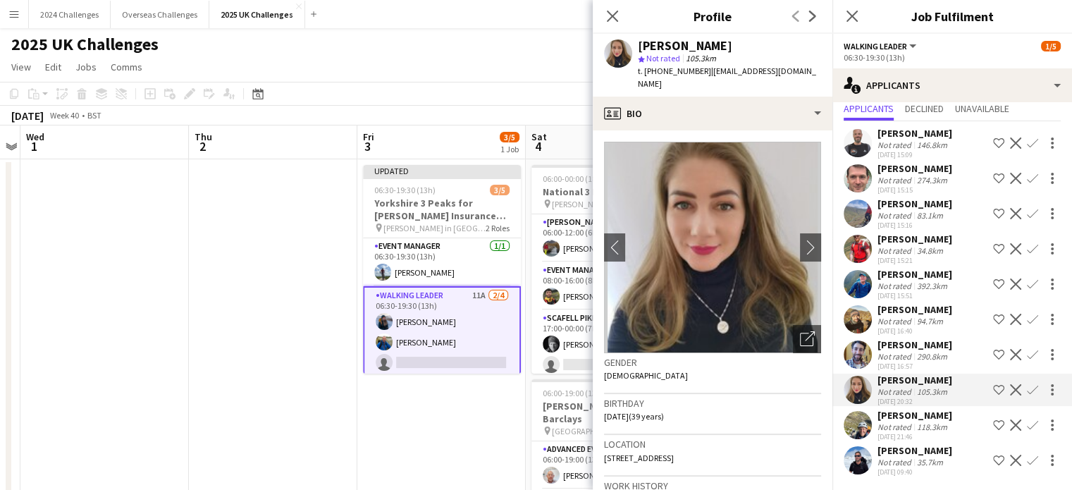
click at [1027, 388] on app-icon "Confirm" at bounding box center [1032, 389] width 11 height 11
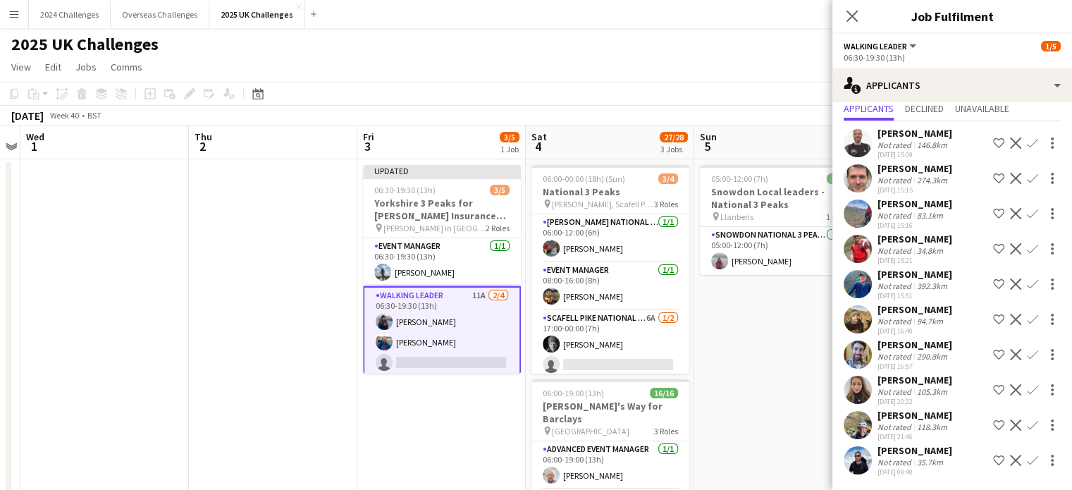
click at [1027, 384] on app-icon "Confirm" at bounding box center [1032, 389] width 11 height 11
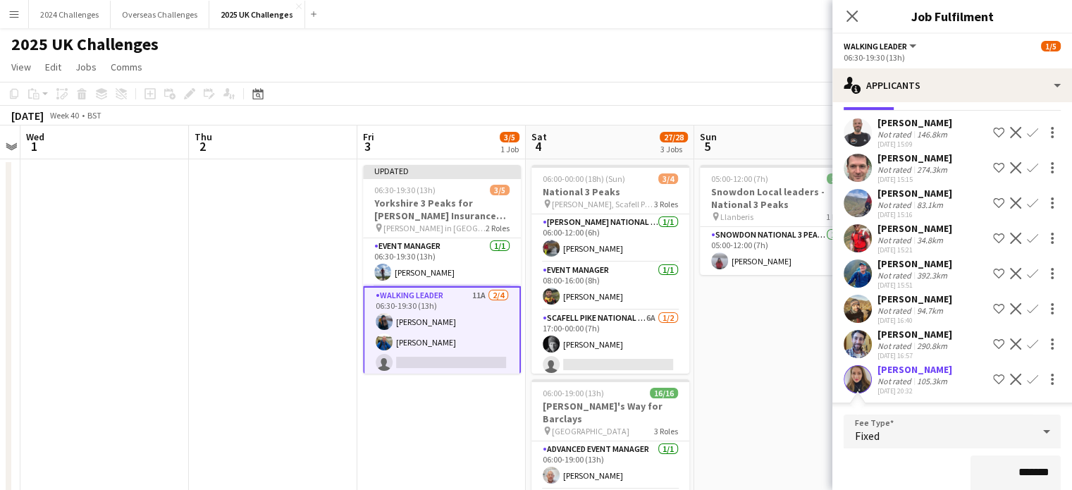
scroll to position [321, 0]
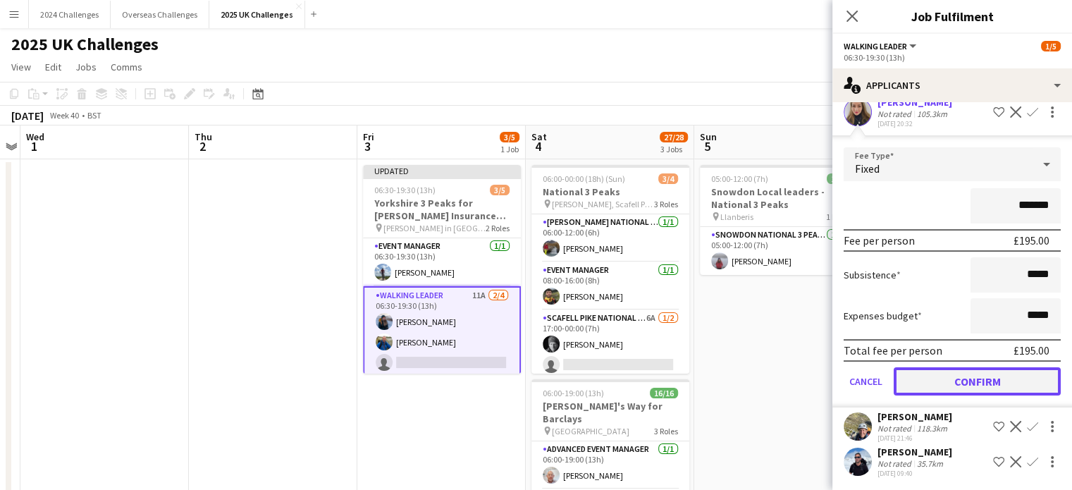
click at [998, 374] on button "Confirm" at bounding box center [977, 381] width 167 height 28
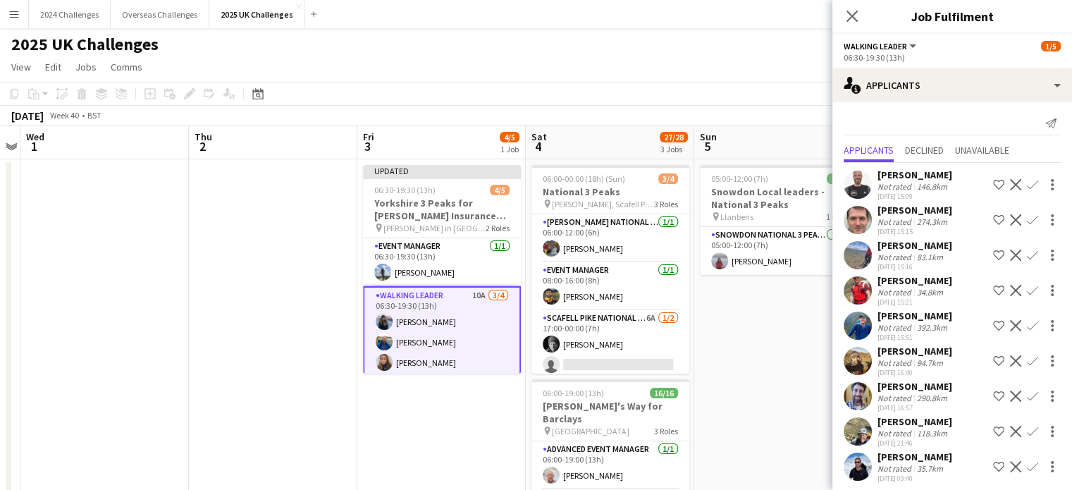
scroll to position [0, 0]
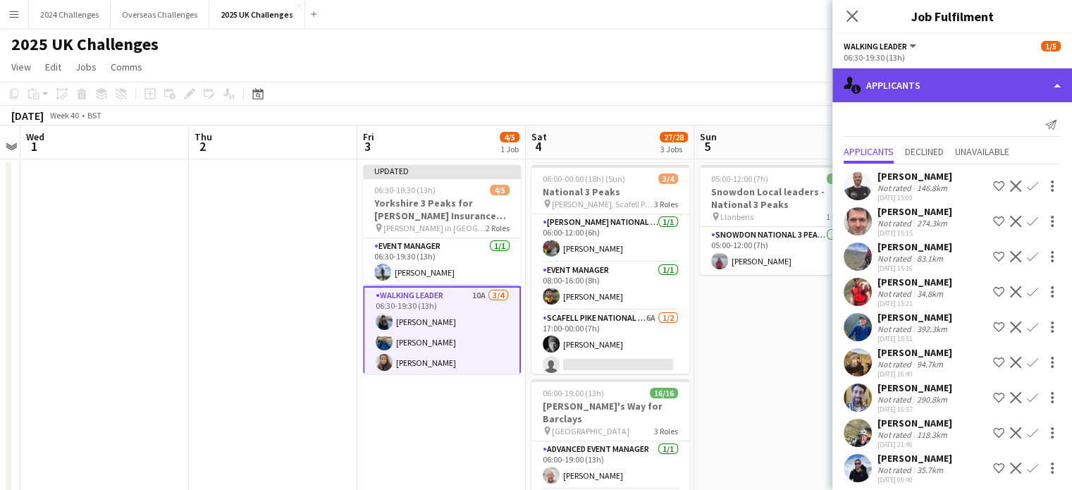
click at [1002, 76] on div "single-neutral-actions-information Applicants" at bounding box center [953, 85] width 240 height 34
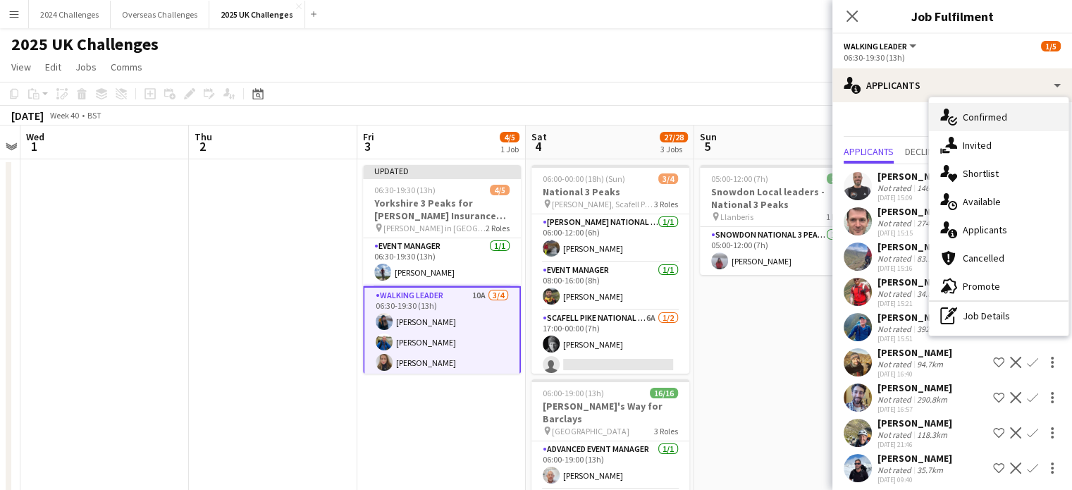
click at [997, 114] on div "single-neutral-actions-check-2 Confirmed" at bounding box center [999, 117] width 140 height 28
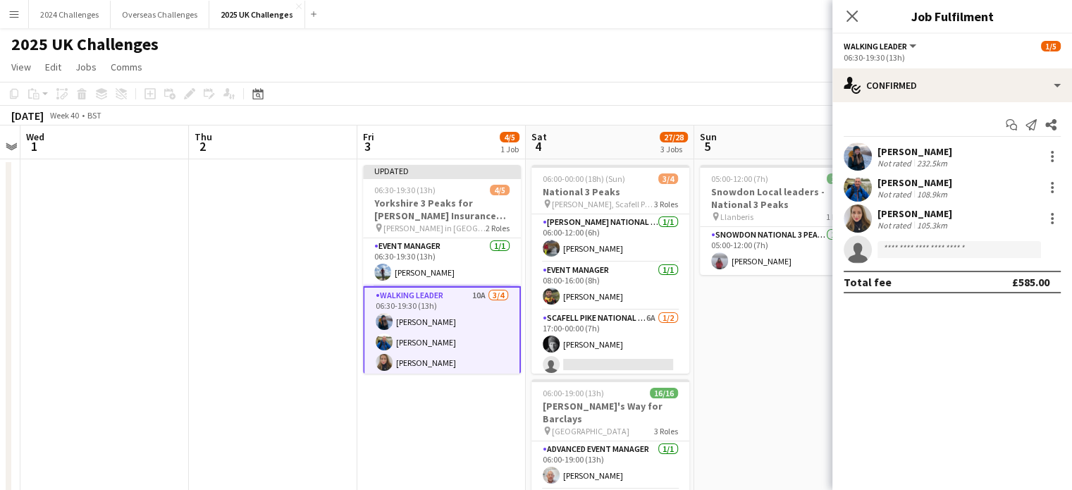
click at [930, 149] on div "[PERSON_NAME]" at bounding box center [915, 151] width 75 height 13
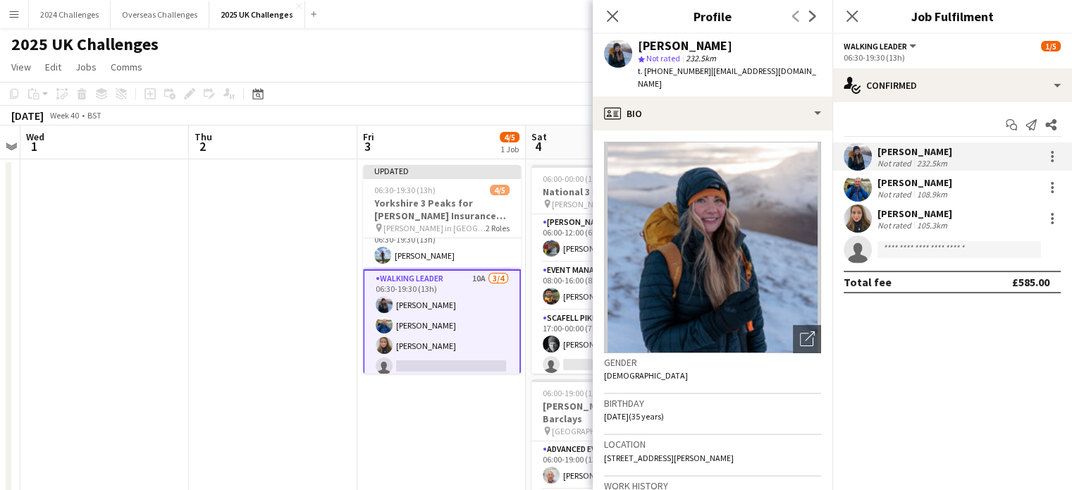
scroll to position [24, 0]
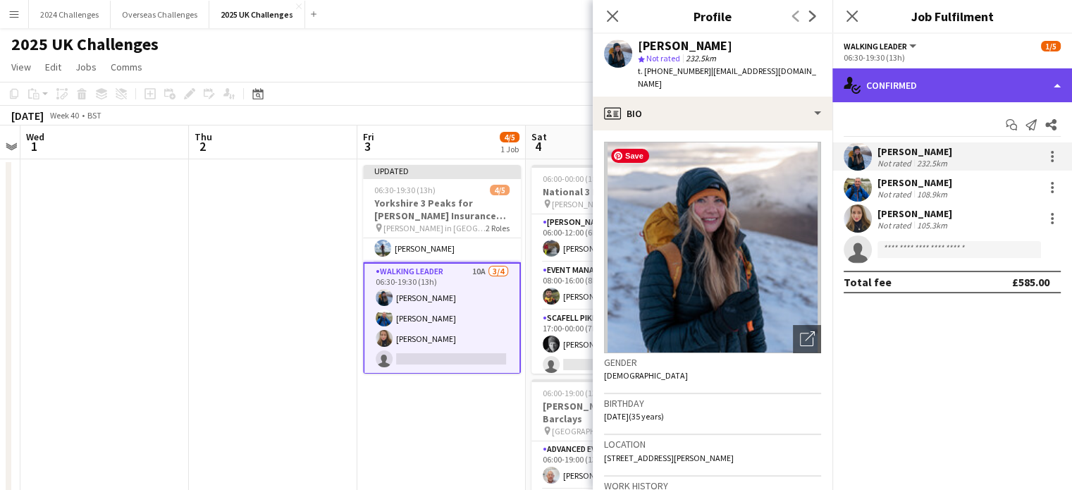
click at [967, 86] on div "single-neutral-actions-check-2 Confirmed" at bounding box center [953, 85] width 240 height 34
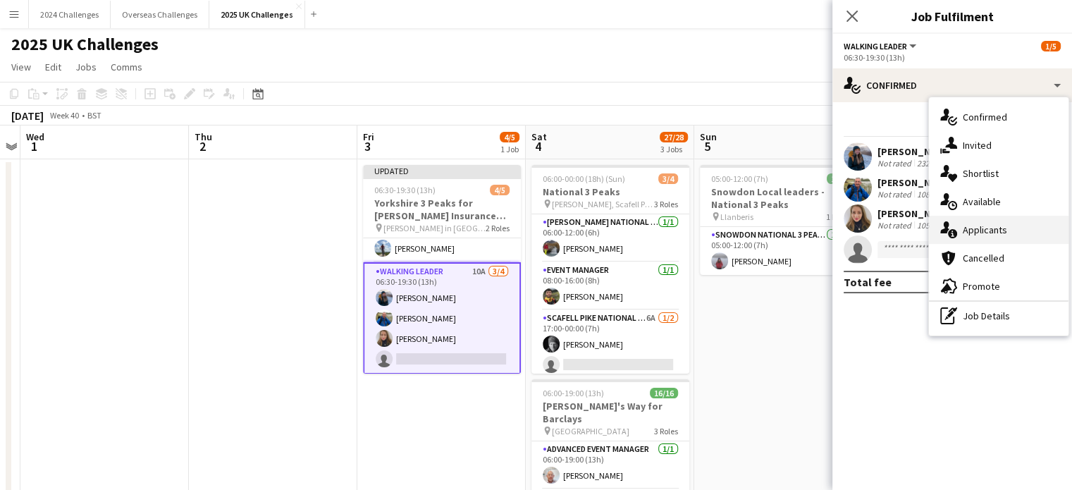
click at [1006, 228] on div "single-neutral-actions-information Applicants" at bounding box center [999, 230] width 140 height 28
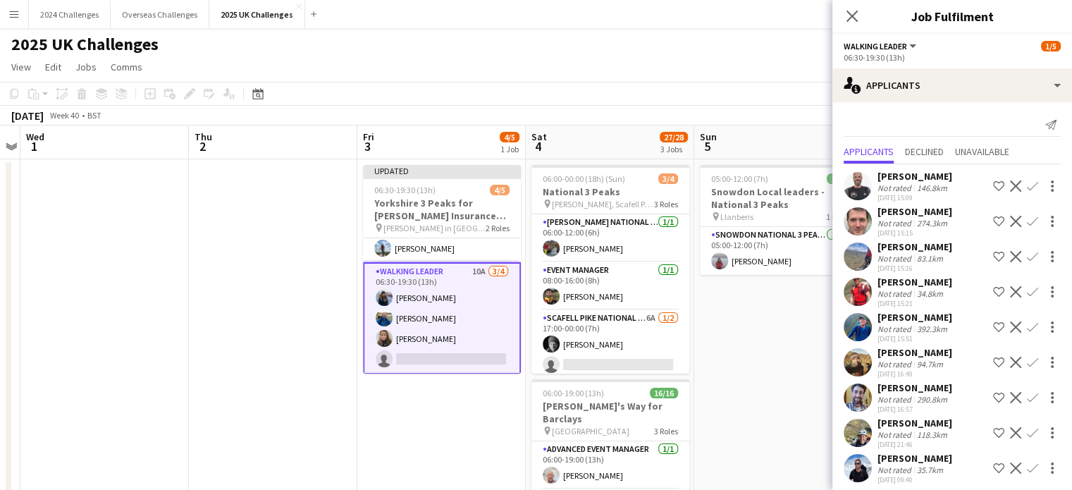
scroll to position [8, 0]
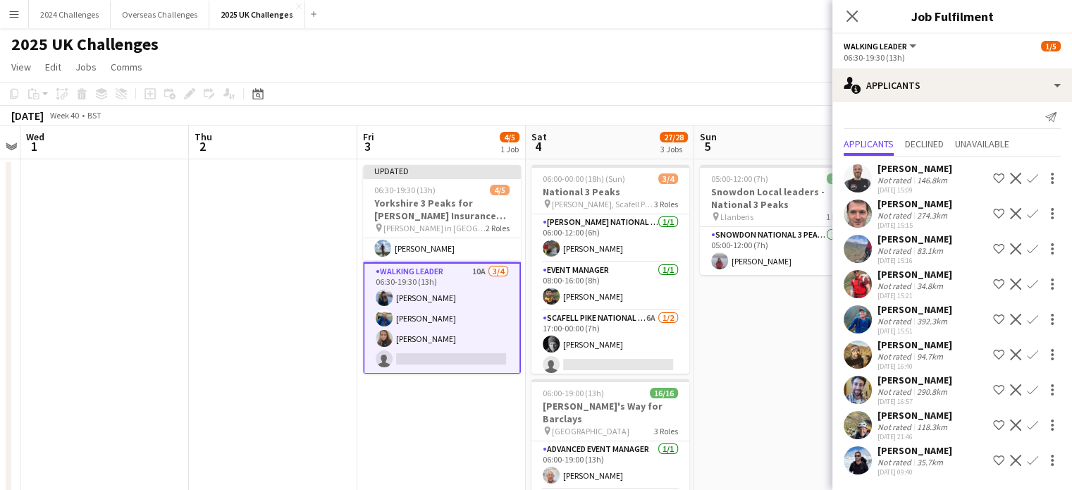
click at [1027, 390] on app-icon "Confirm" at bounding box center [1032, 389] width 11 height 11
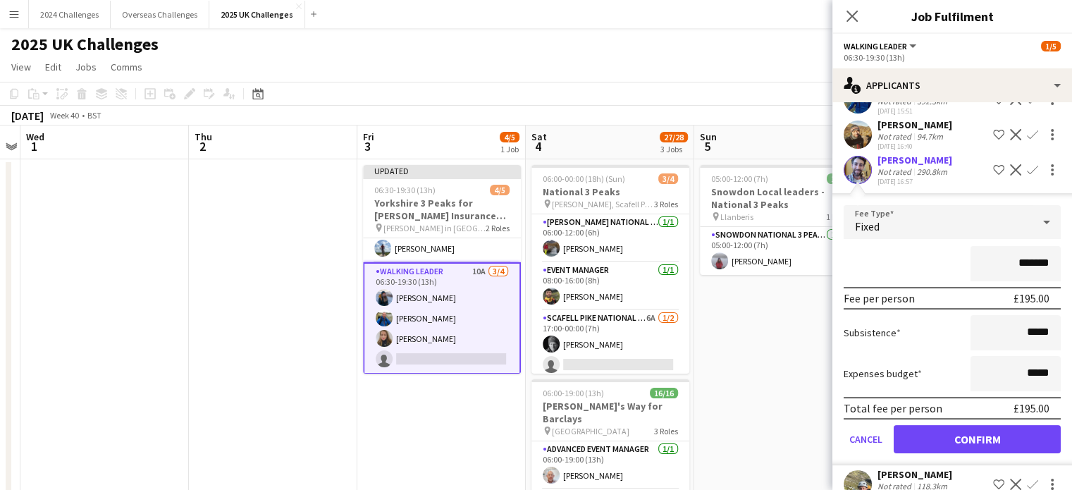
scroll to position [229, 0]
click at [998, 434] on button "Confirm" at bounding box center [977, 438] width 167 height 28
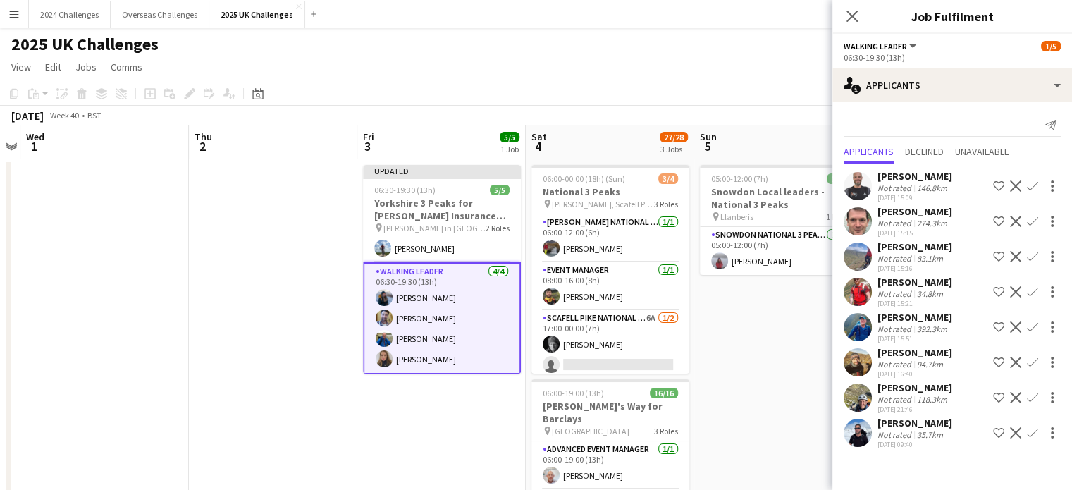
scroll to position [0, 0]
click at [674, 55] on app-page-menu "View Day view expanded Day view collapsed Month view Date picker Jump to [DATE]…" at bounding box center [536, 68] width 1072 height 27
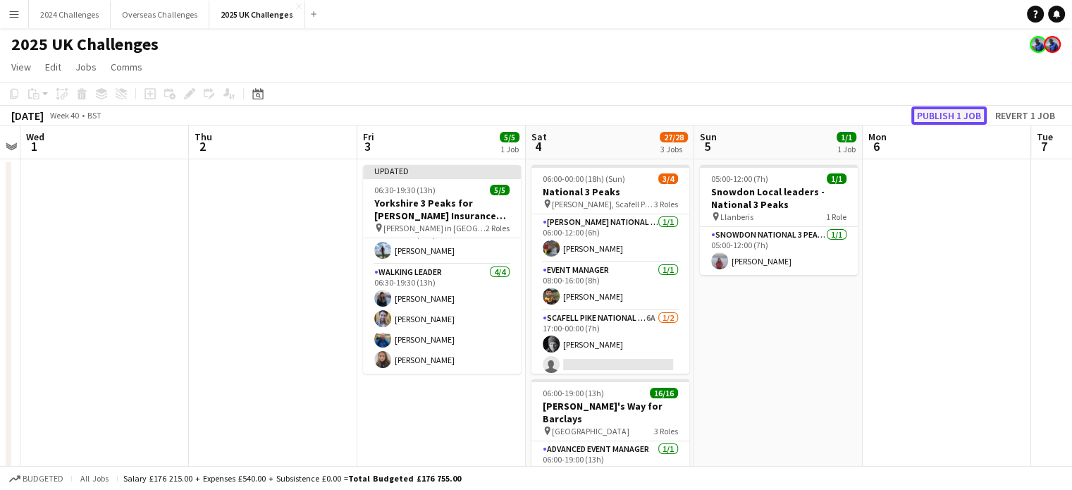
click at [929, 114] on button "Publish 1 job" at bounding box center [949, 115] width 75 height 18
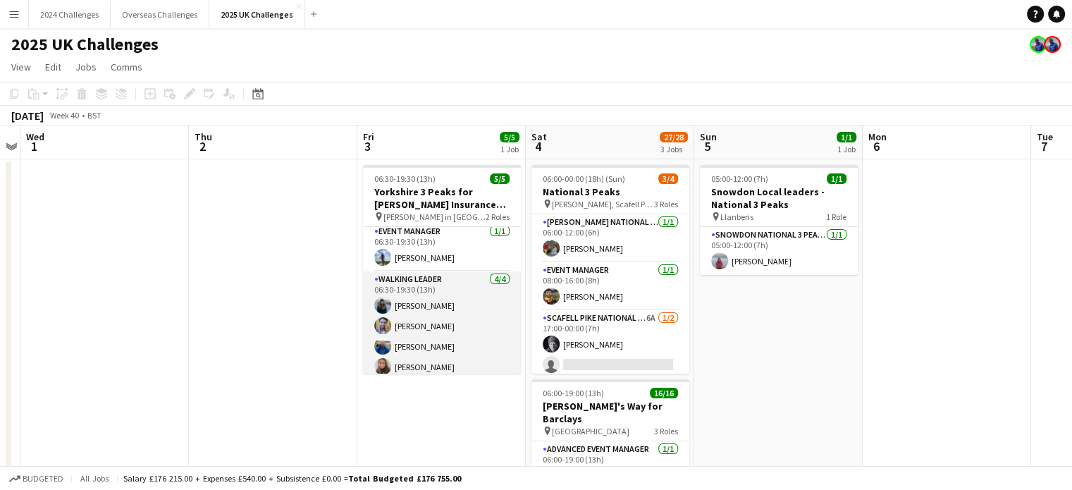
scroll to position [0, 0]
